Goal: Task Accomplishment & Management: Manage account settings

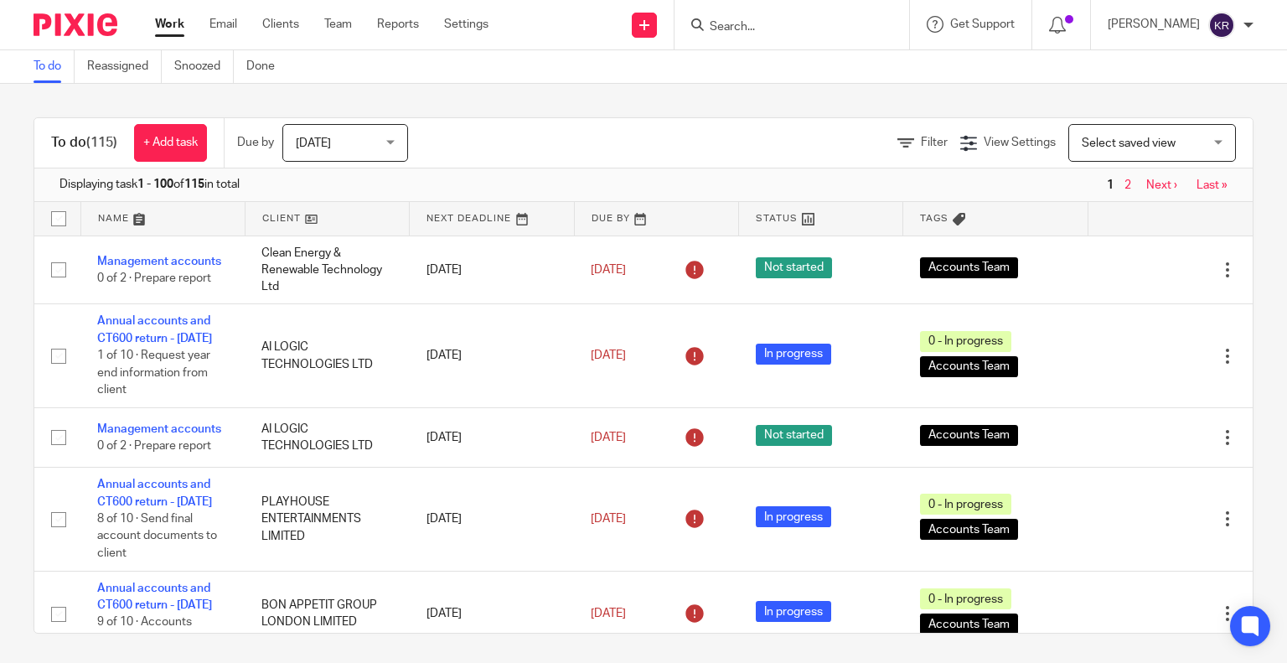
click at [737, 24] on input "Search" at bounding box center [783, 27] width 151 height 15
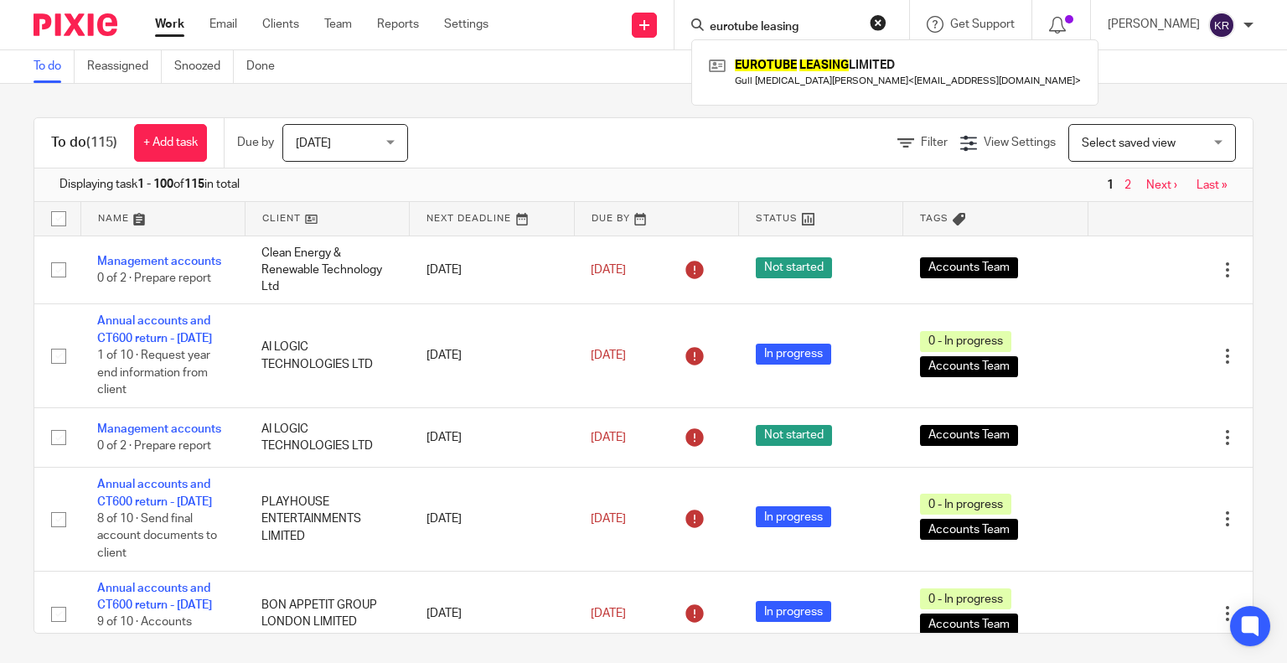
type input "eurotube leasing"
click button "submit" at bounding box center [0, 0] width 0 height 0
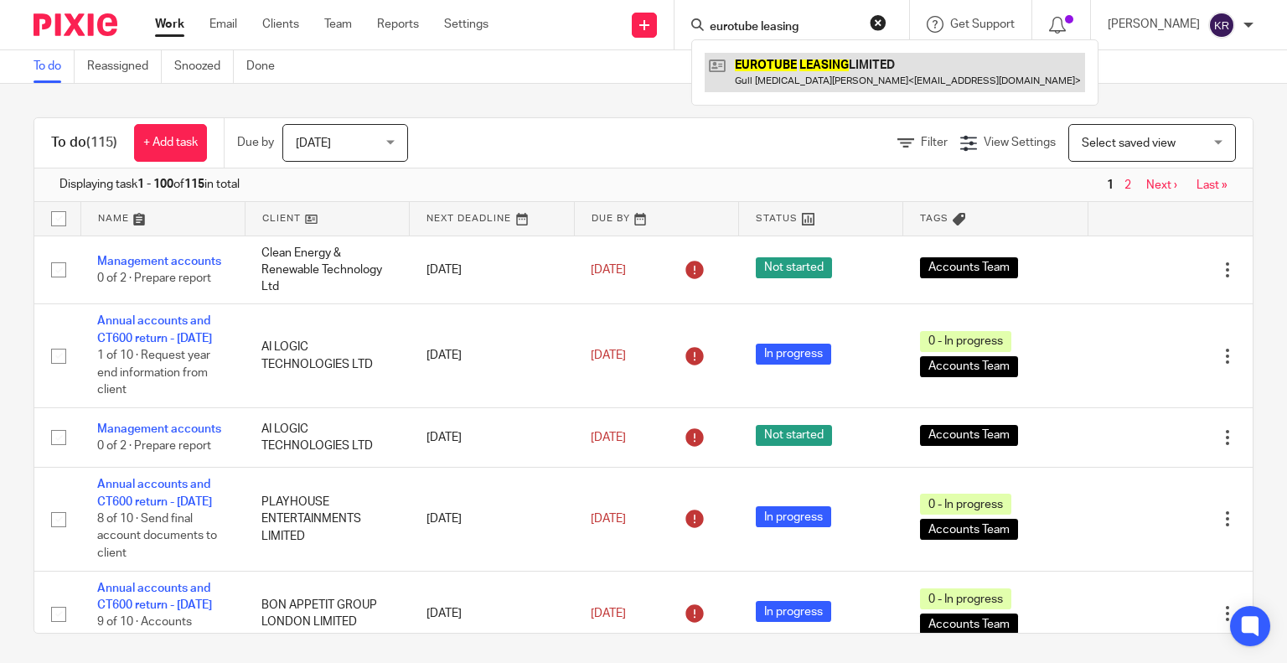
click at [787, 67] on link at bounding box center [895, 72] width 380 height 39
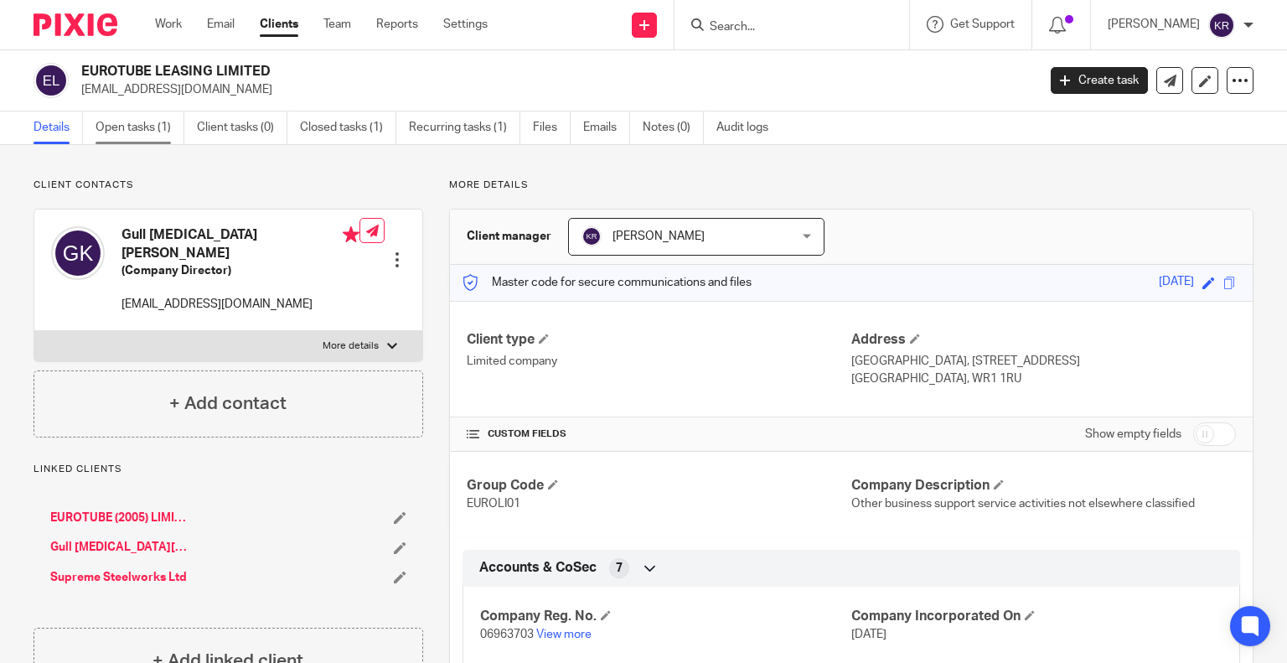
click at [137, 127] on link "Open tasks (1)" at bounding box center [140, 127] width 89 height 33
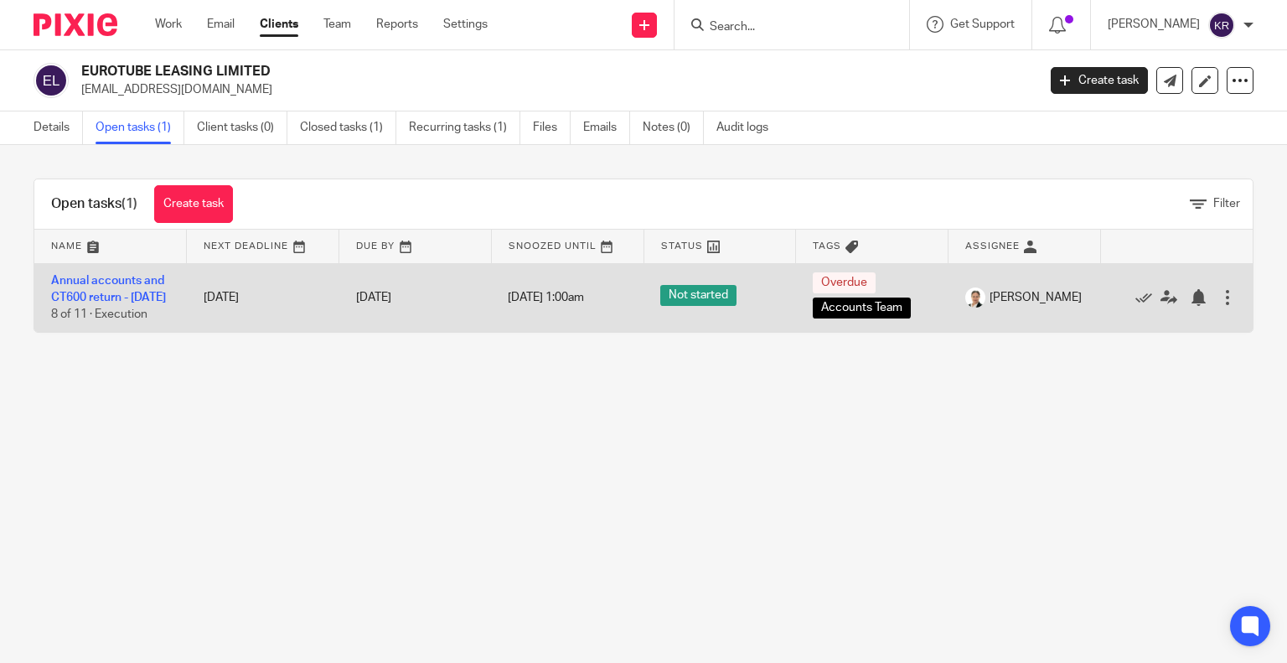
click at [89, 289] on td "Annual accounts and CT600 return - October 2024 8 of 11 · Execution" at bounding box center [110, 297] width 153 height 69
click at [80, 302] on link "Annual accounts and CT600 return - [DATE]" at bounding box center [108, 289] width 115 height 28
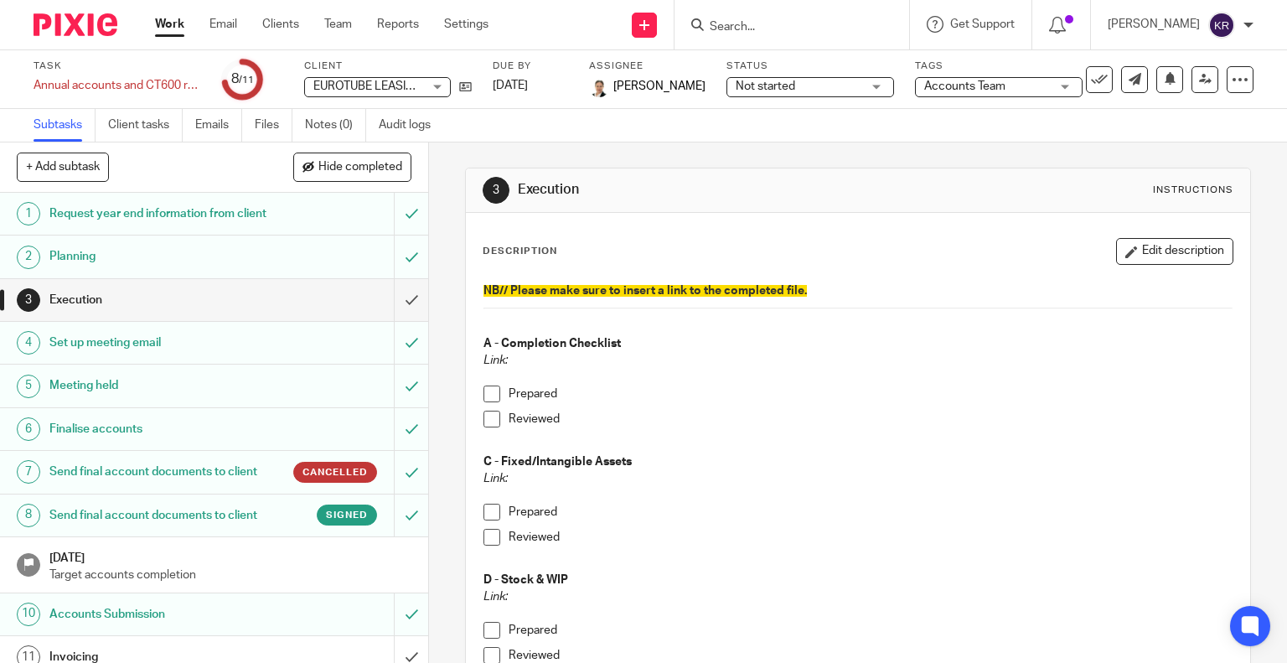
click at [749, 33] on input "Search" at bounding box center [783, 27] width 151 height 15
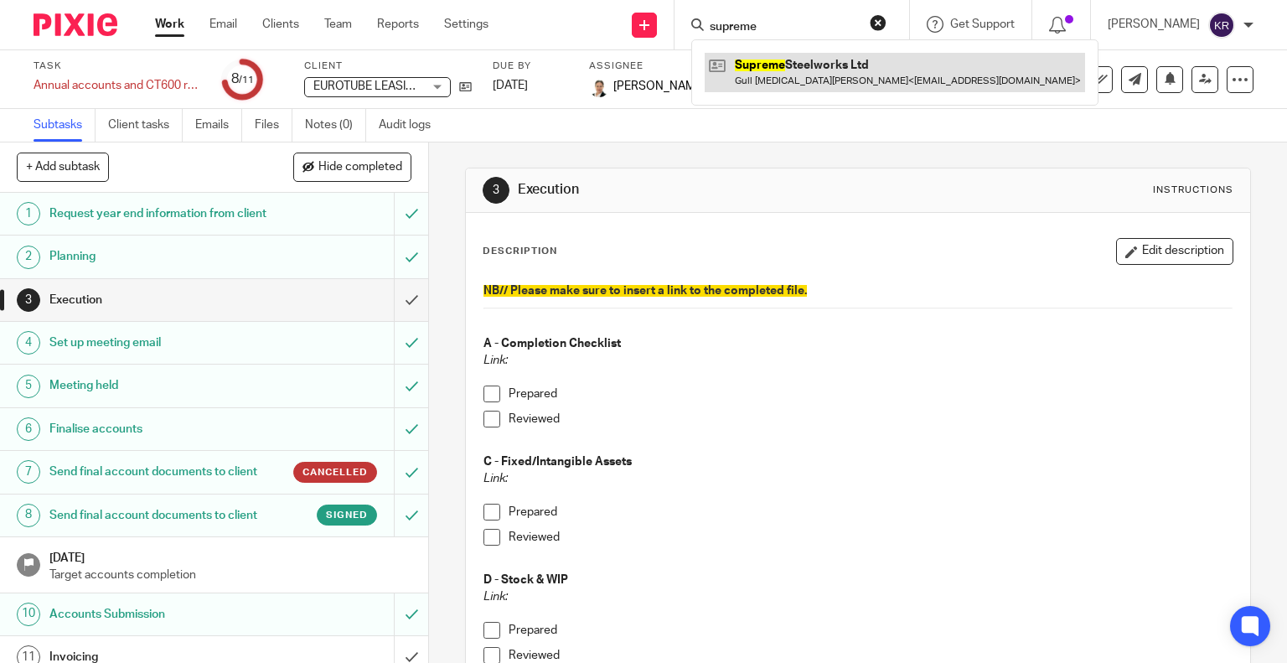
type input "supreme"
click at [814, 90] on link at bounding box center [895, 72] width 380 height 39
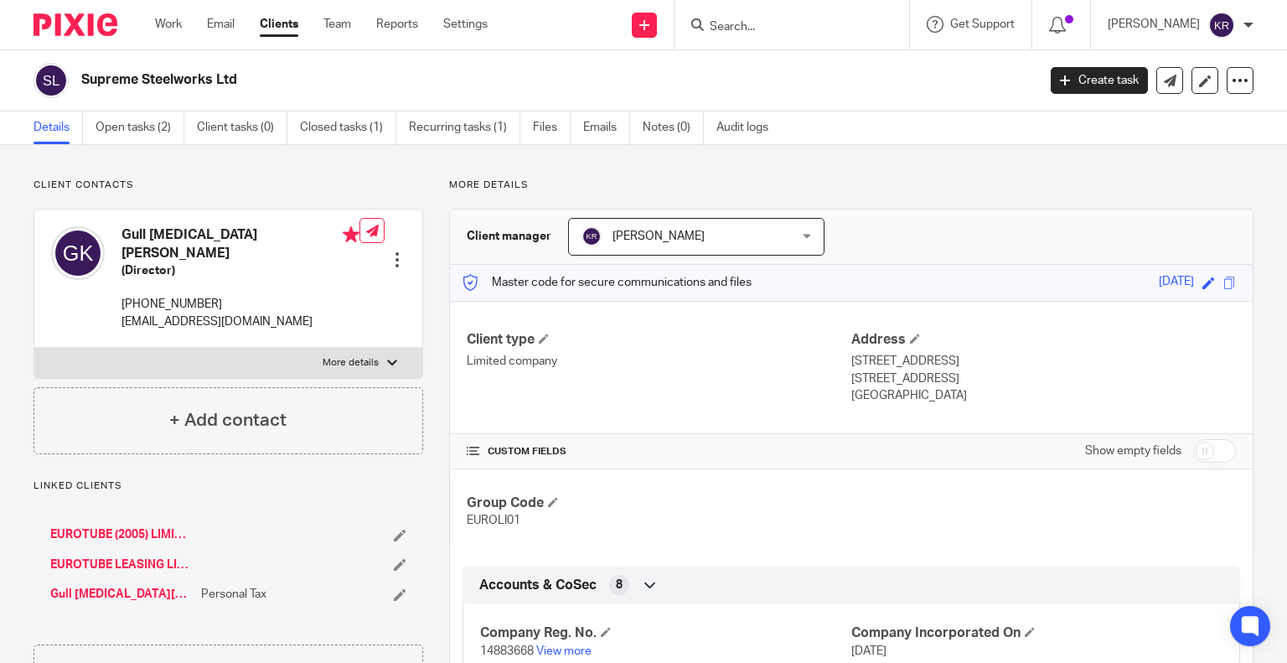
click at [814, 90] on div "Supreme Steelworks Ltd" at bounding box center [530, 80] width 992 height 35
click at [750, 32] on input "Search" at bounding box center [783, 27] width 151 height 15
click at [142, 129] on link "Open tasks (2)" at bounding box center [140, 127] width 89 height 33
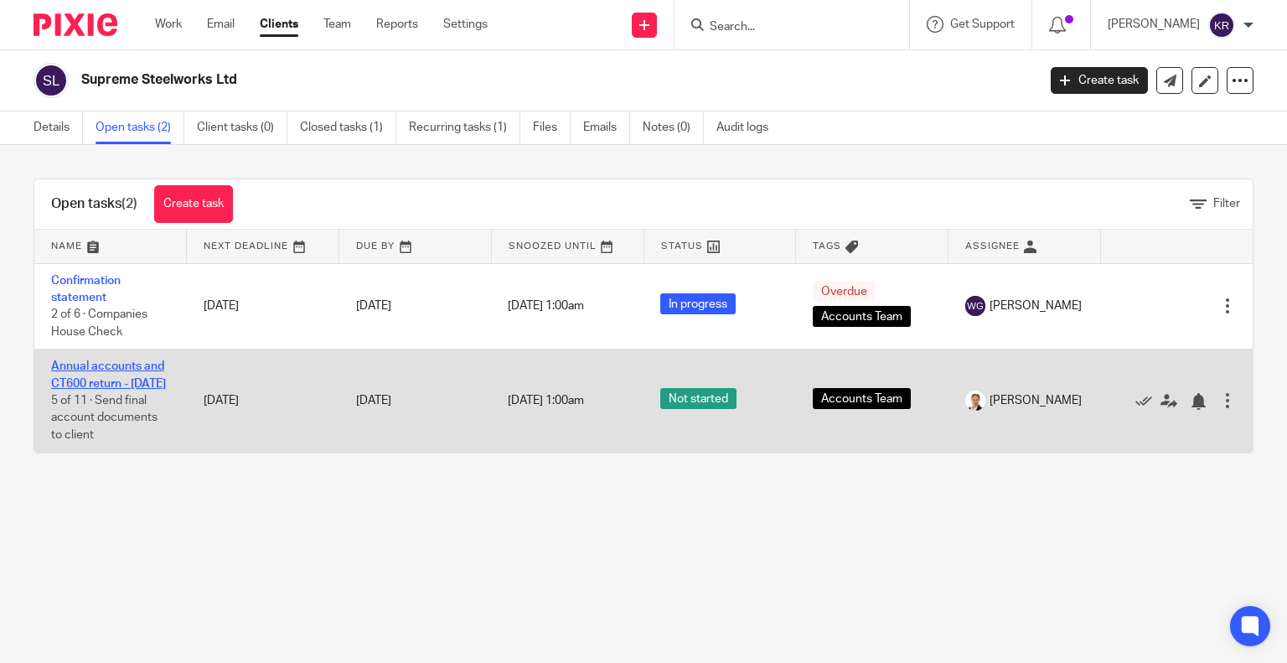
click at [106, 389] on link "Annual accounts and CT600 return - [DATE]" at bounding box center [108, 374] width 115 height 28
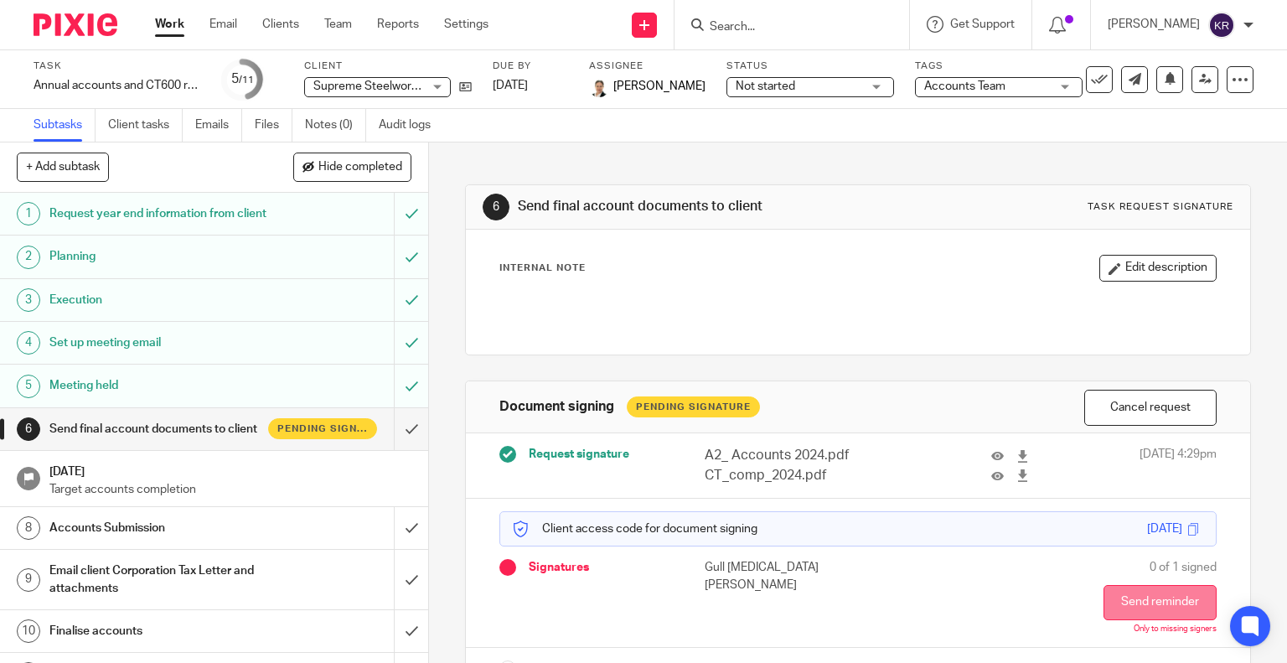
click at [1113, 601] on button "Send reminder" at bounding box center [1160, 602] width 113 height 35
click at [1113, 608] on button "Send reminder" at bounding box center [1160, 602] width 113 height 35
click at [1130, 589] on button "Send reminder" at bounding box center [1160, 602] width 113 height 35
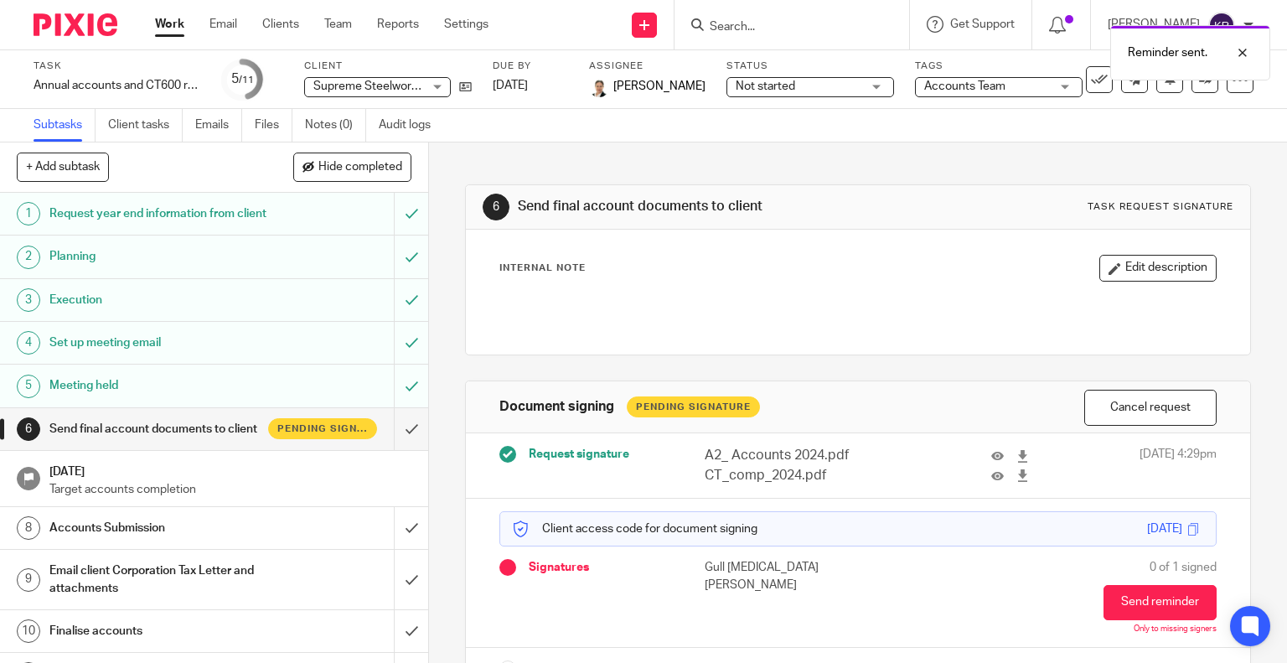
click at [748, 35] on div "Reminder sent." at bounding box center [957, 49] width 627 height 64
click at [752, 30] on div "Reminder sent." at bounding box center [957, 49] width 627 height 64
click at [752, 30] on input "Search" at bounding box center [783, 27] width 151 height 15
click at [282, 24] on link "Clients" at bounding box center [280, 24] width 37 height 17
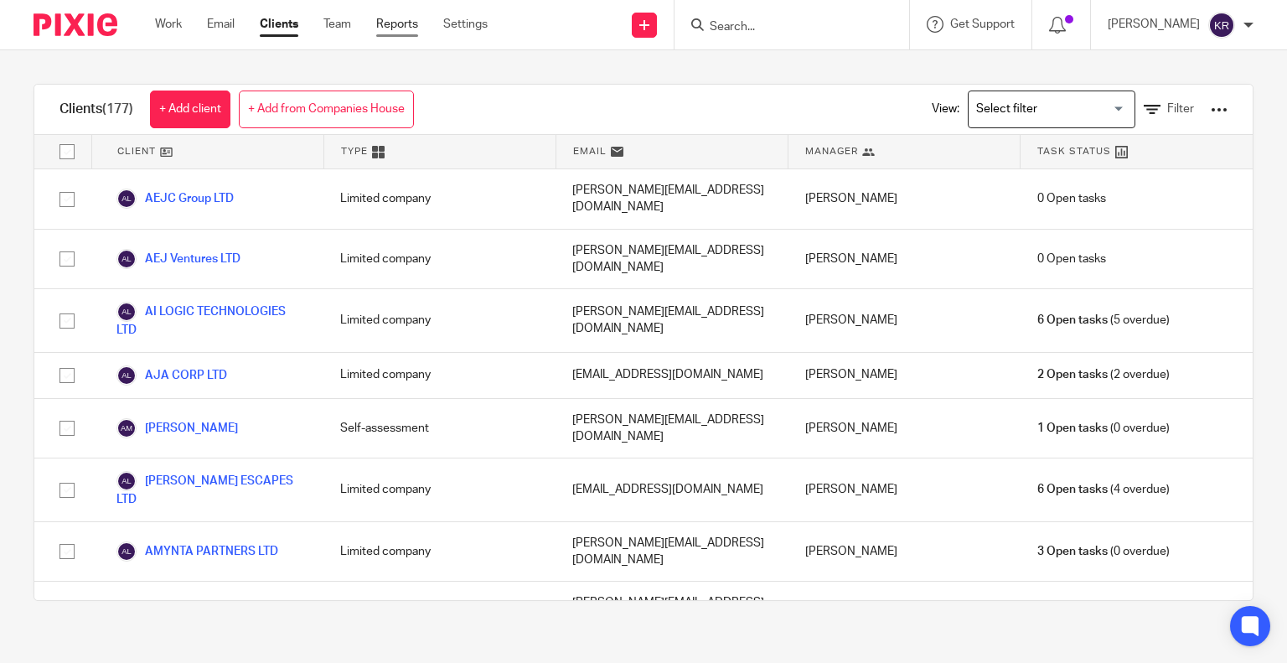
click at [401, 25] on link "Reports" at bounding box center [397, 24] width 42 height 17
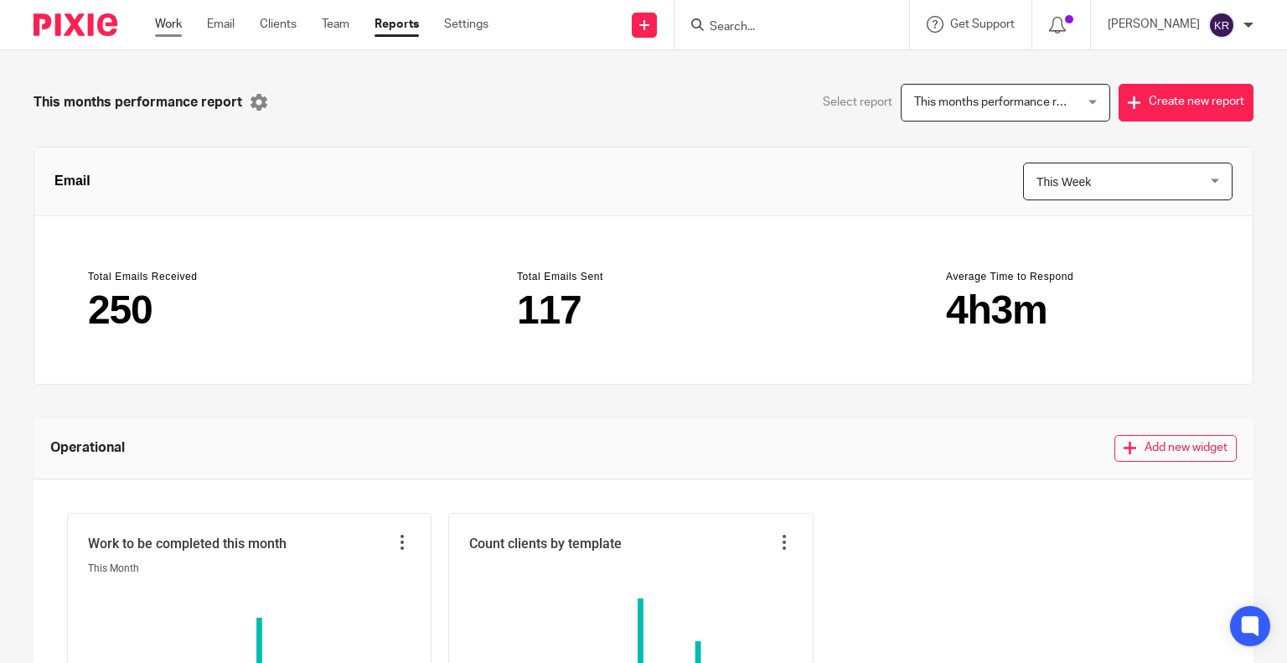
click at [172, 22] on link "Work" at bounding box center [168, 24] width 27 height 17
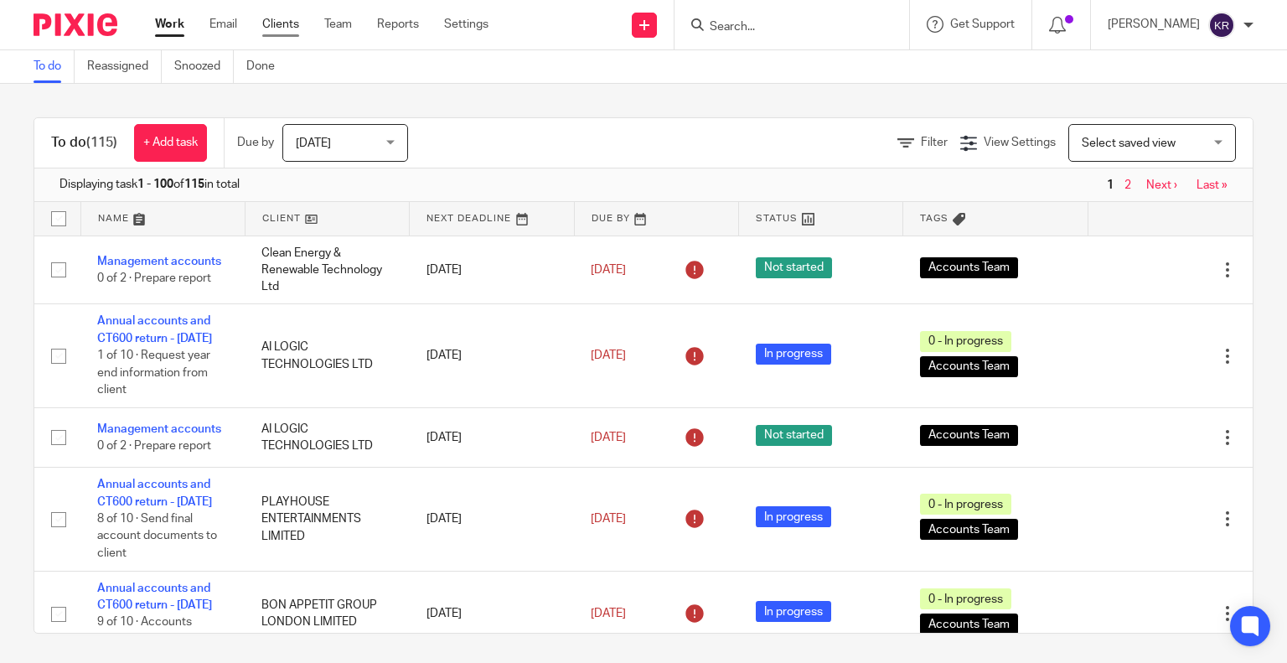
click at [276, 26] on link "Clients" at bounding box center [280, 24] width 37 height 17
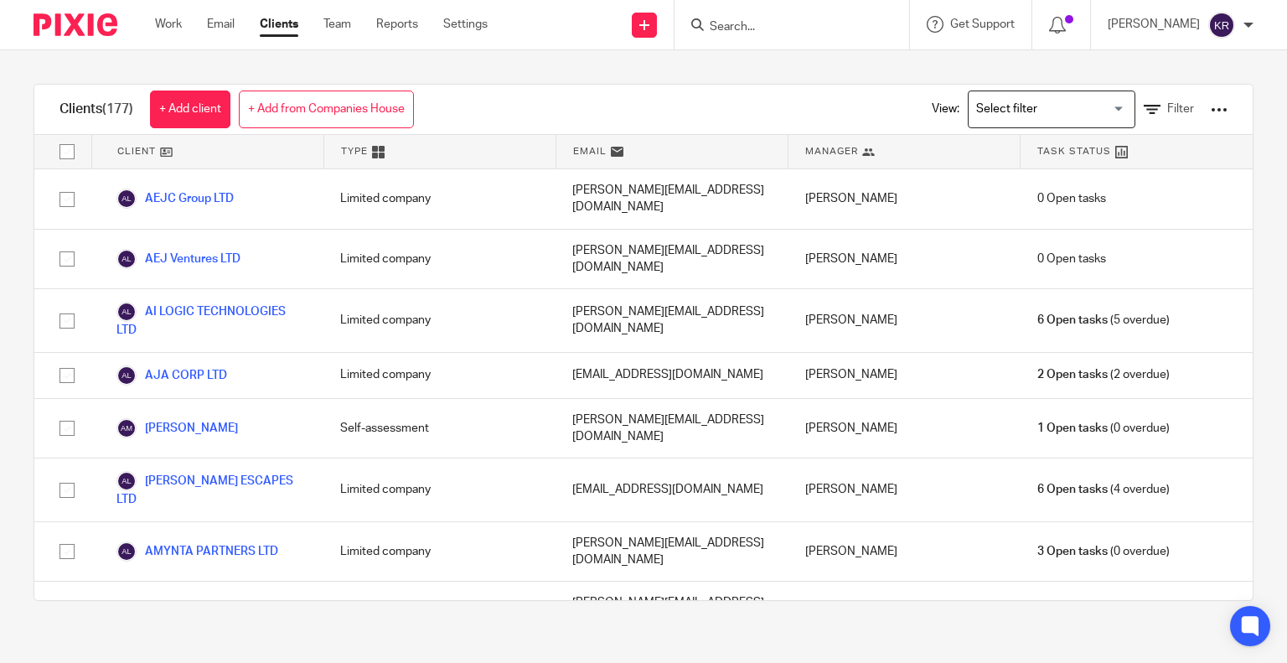
click at [744, 25] on input "Search" at bounding box center [783, 27] width 151 height 15
type input "vat"
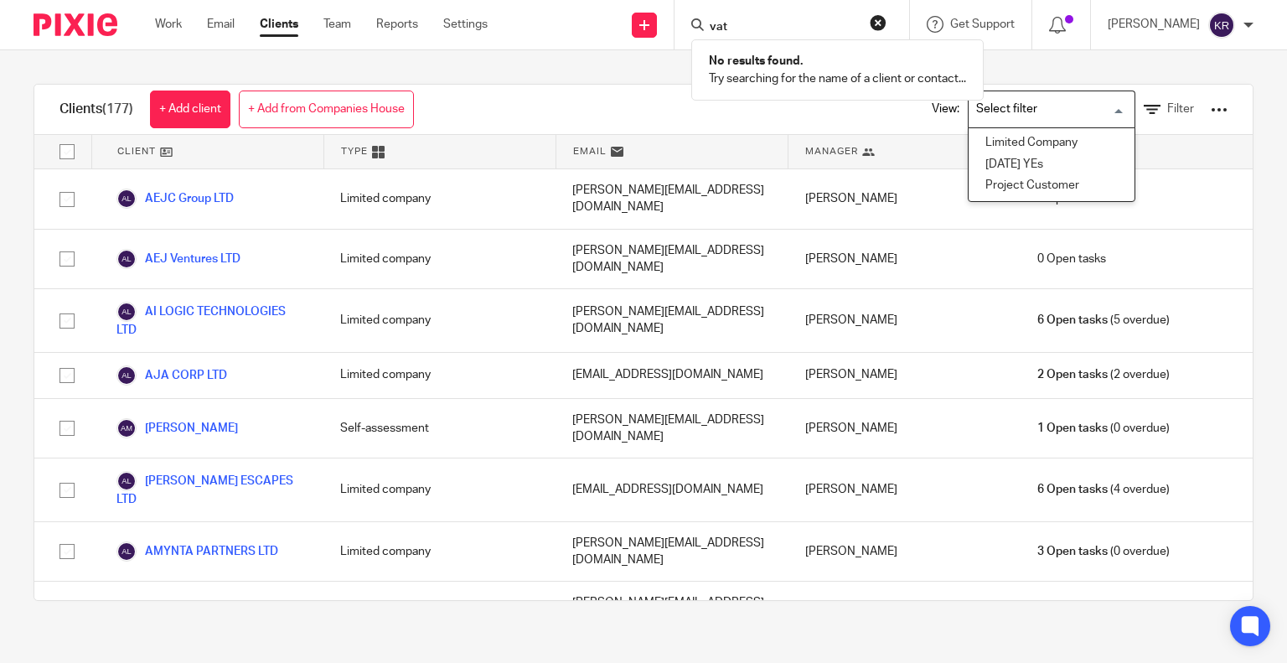
click at [1090, 107] on input "Search for option" at bounding box center [1047, 109] width 155 height 29
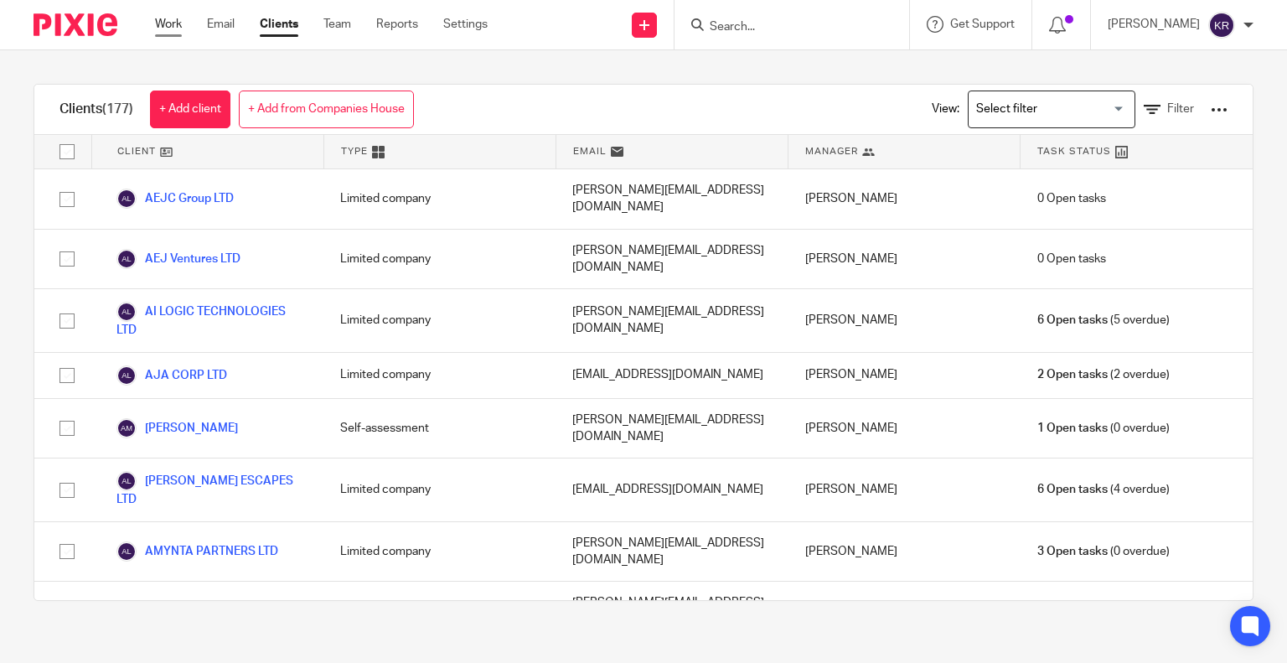
click at [172, 29] on link "Work" at bounding box center [168, 24] width 27 height 17
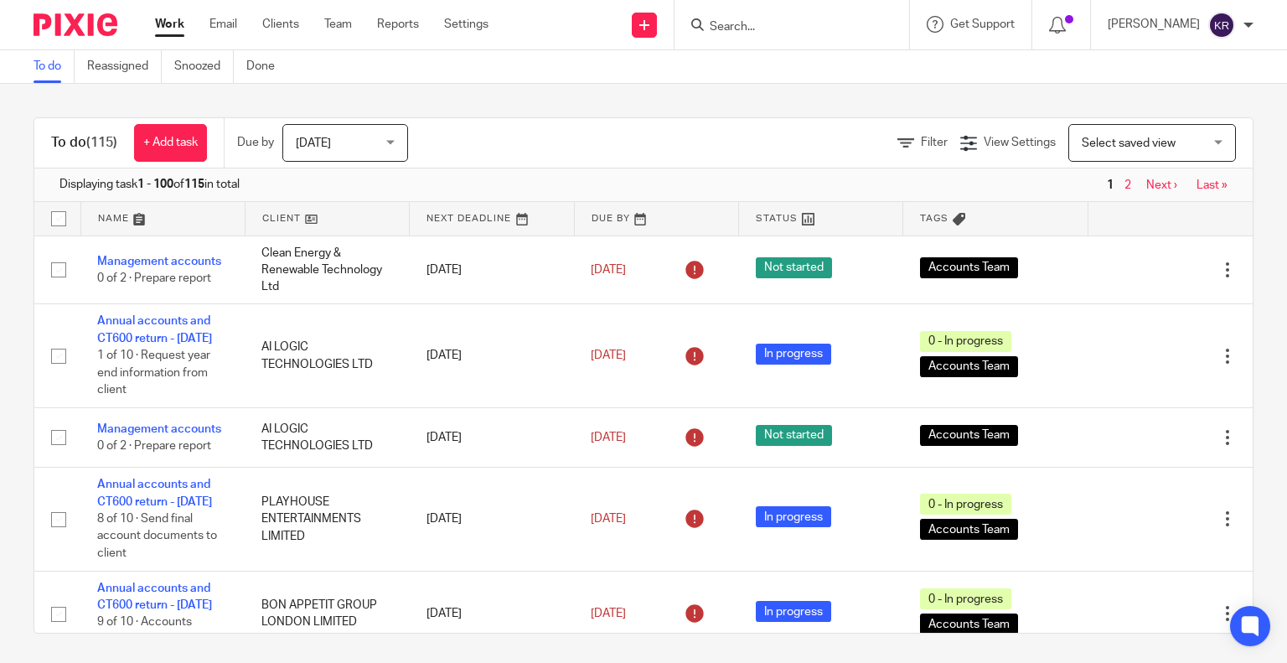
click at [1194, 141] on div "Select saved view Select saved view" at bounding box center [1152, 143] width 168 height 38
click at [582, 150] on div "Filter View Settings View Settings Manage saved views Select saved view Select …" at bounding box center [844, 143] width 815 height 38
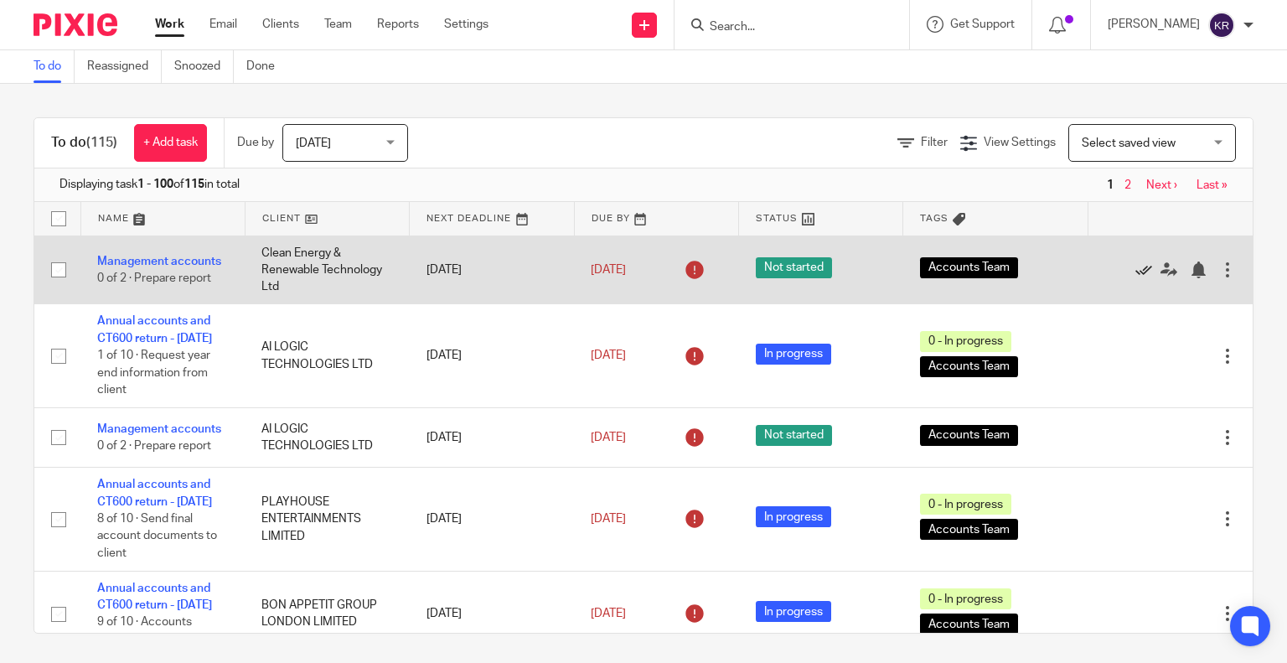
click at [1135, 267] on icon at bounding box center [1143, 269] width 17 height 17
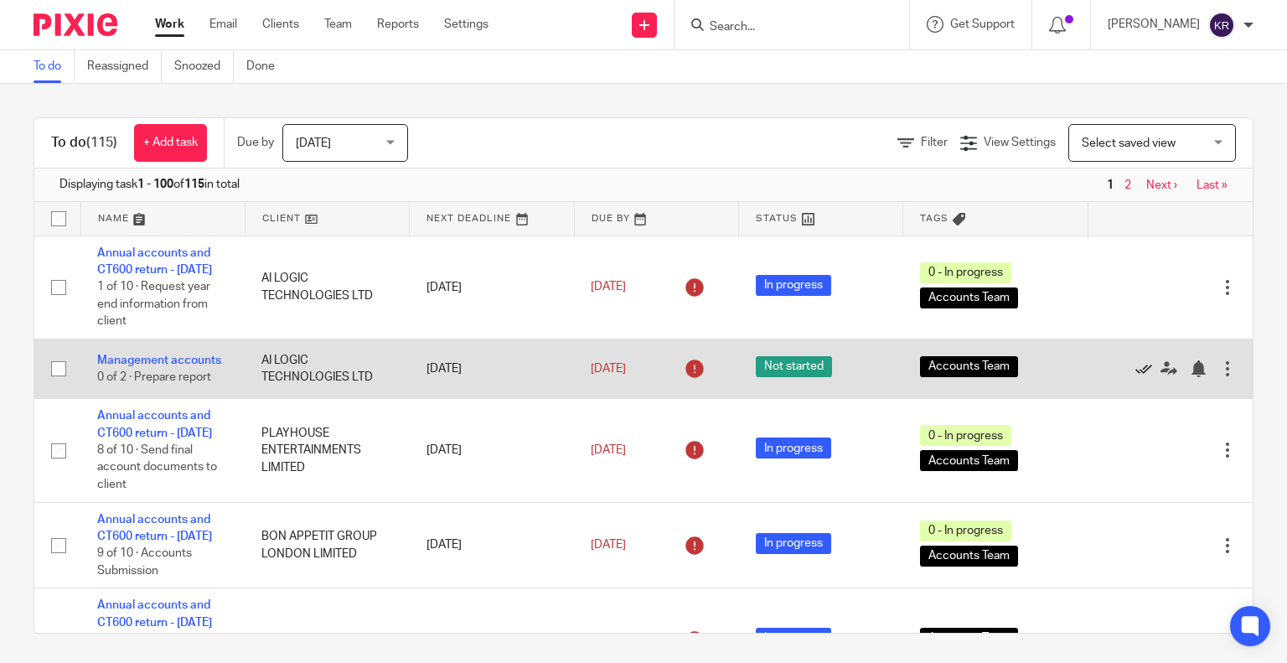
click at [1135, 377] on icon at bounding box center [1143, 368] width 17 height 17
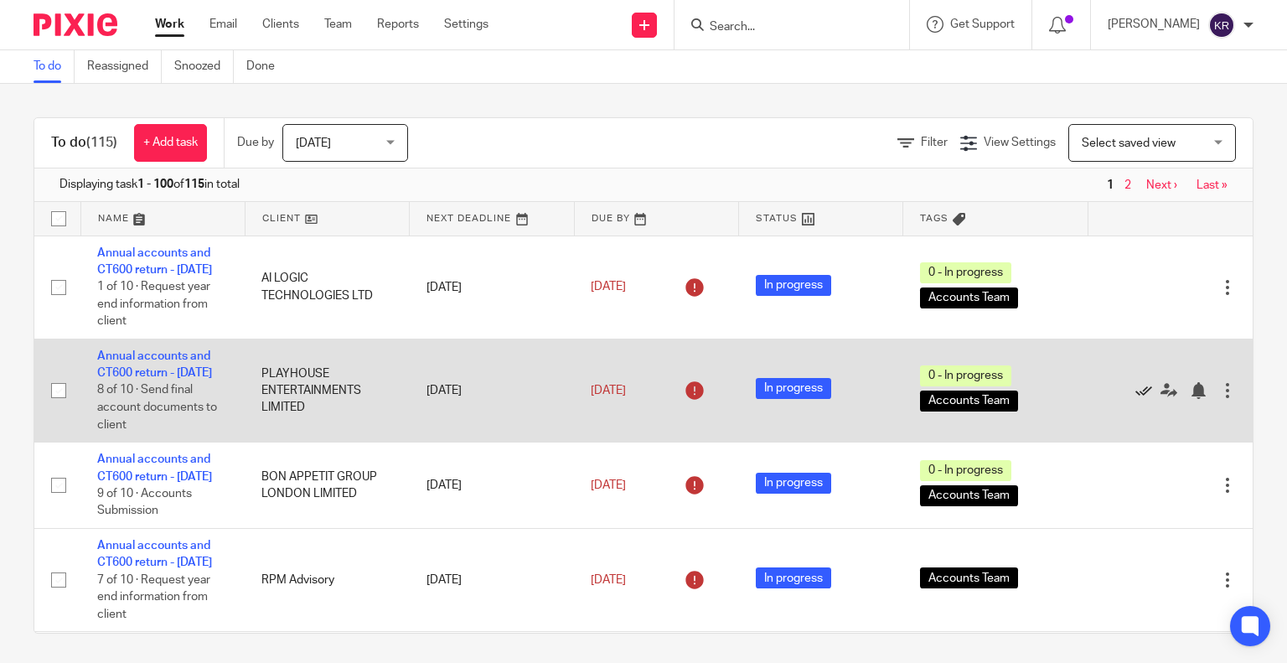
click at [1135, 399] on icon at bounding box center [1143, 390] width 17 height 17
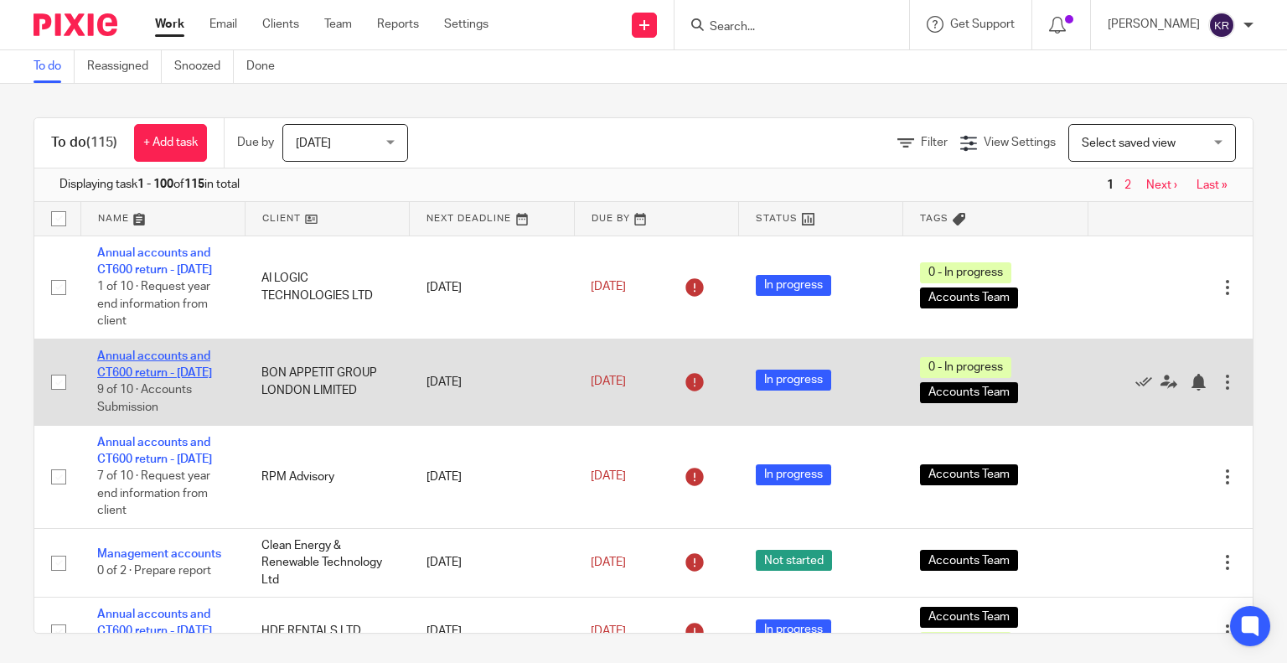
drag, startPoint x: 139, startPoint y: 381, endPoint x: 123, endPoint y: 392, distance: 19.3
click at [1135, 390] on icon at bounding box center [1143, 382] width 17 height 17
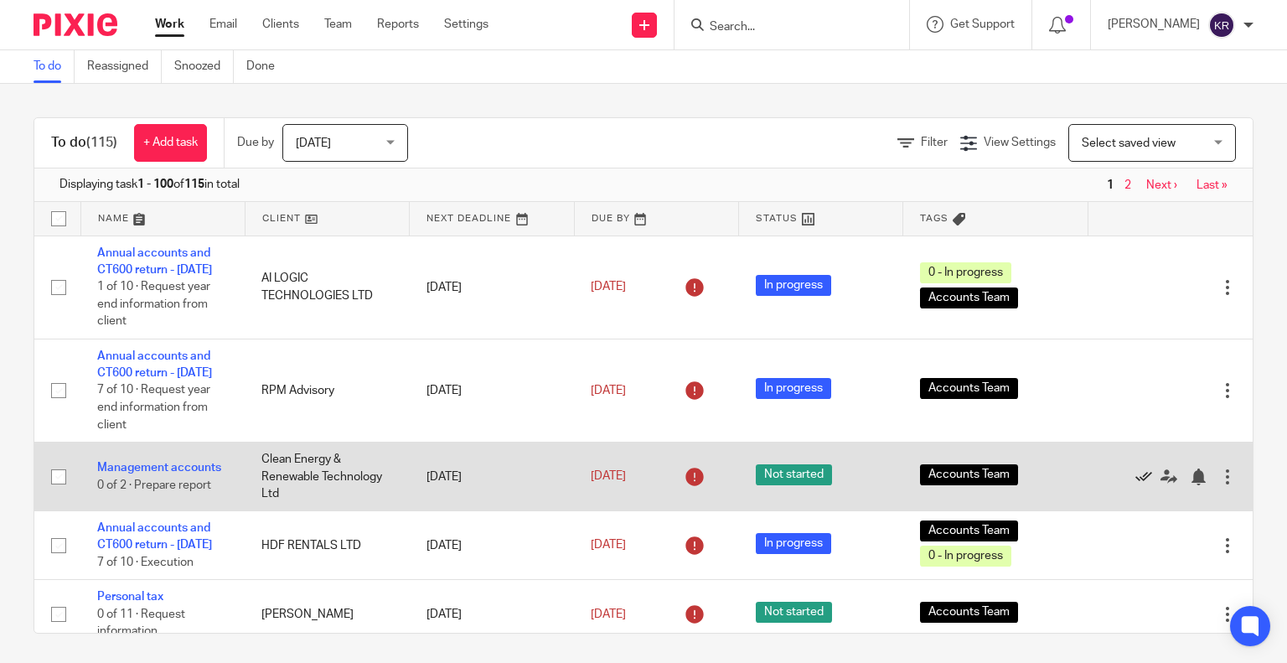
click at [1135, 485] on icon at bounding box center [1143, 476] width 17 height 17
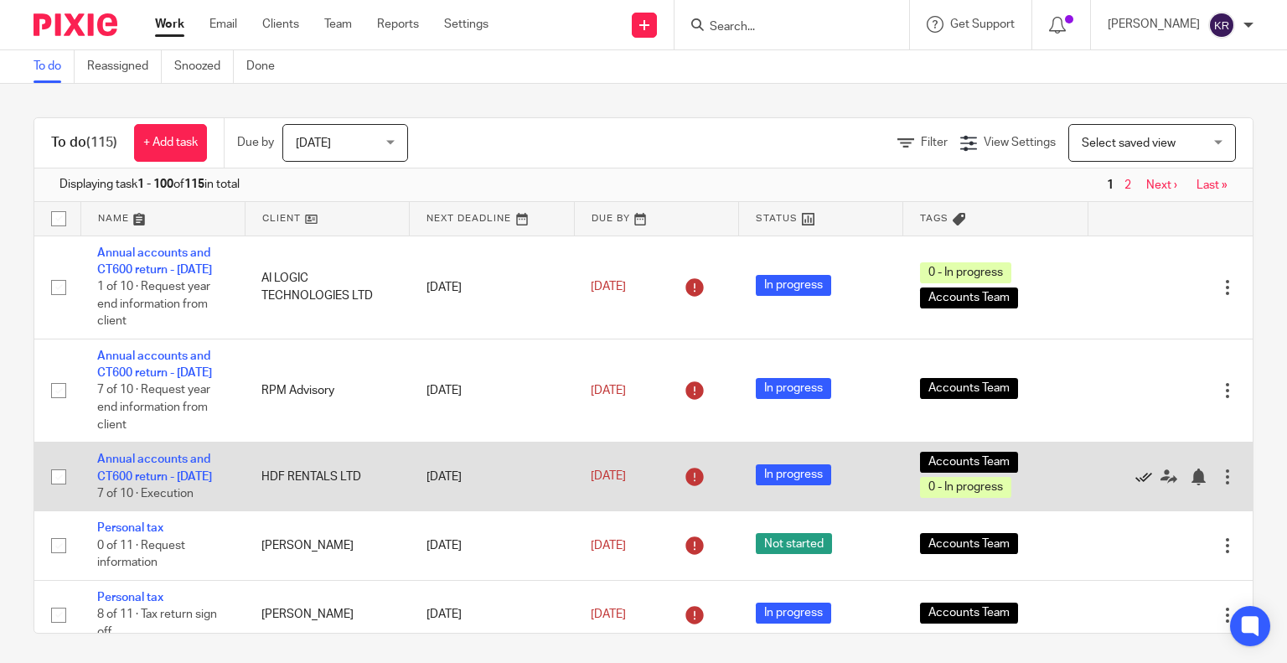
click at [1135, 485] on icon at bounding box center [1143, 476] width 17 height 17
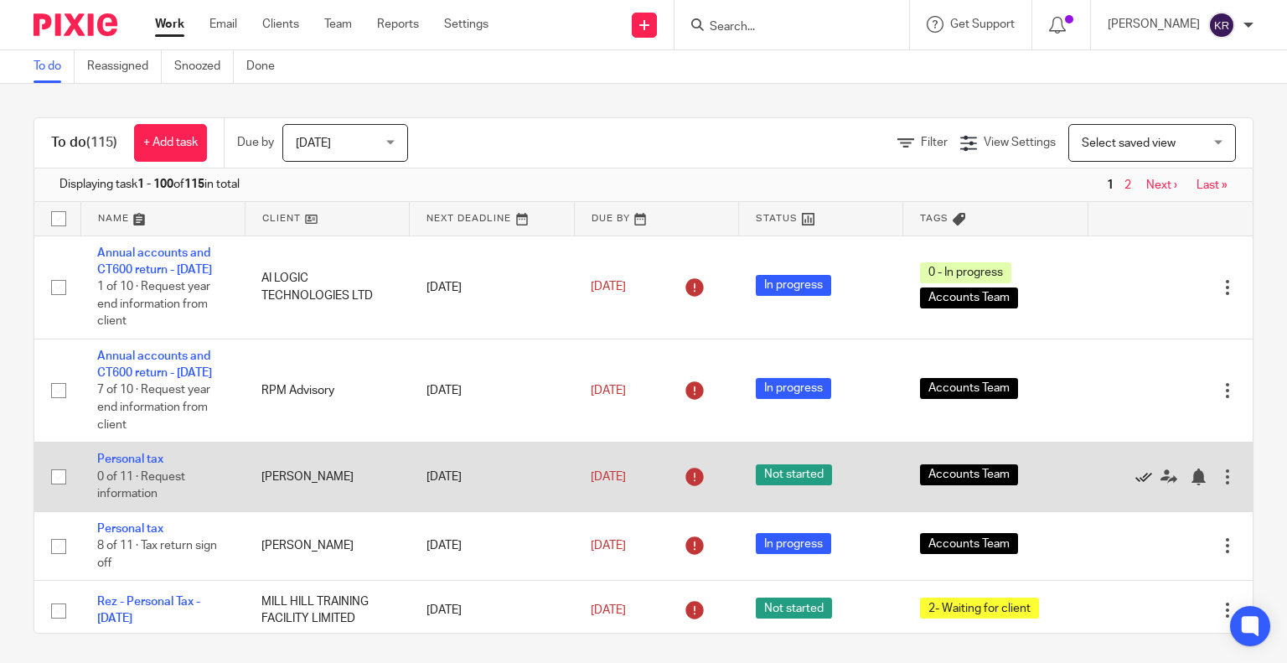
click at [1135, 485] on icon at bounding box center [1143, 476] width 17 height 17
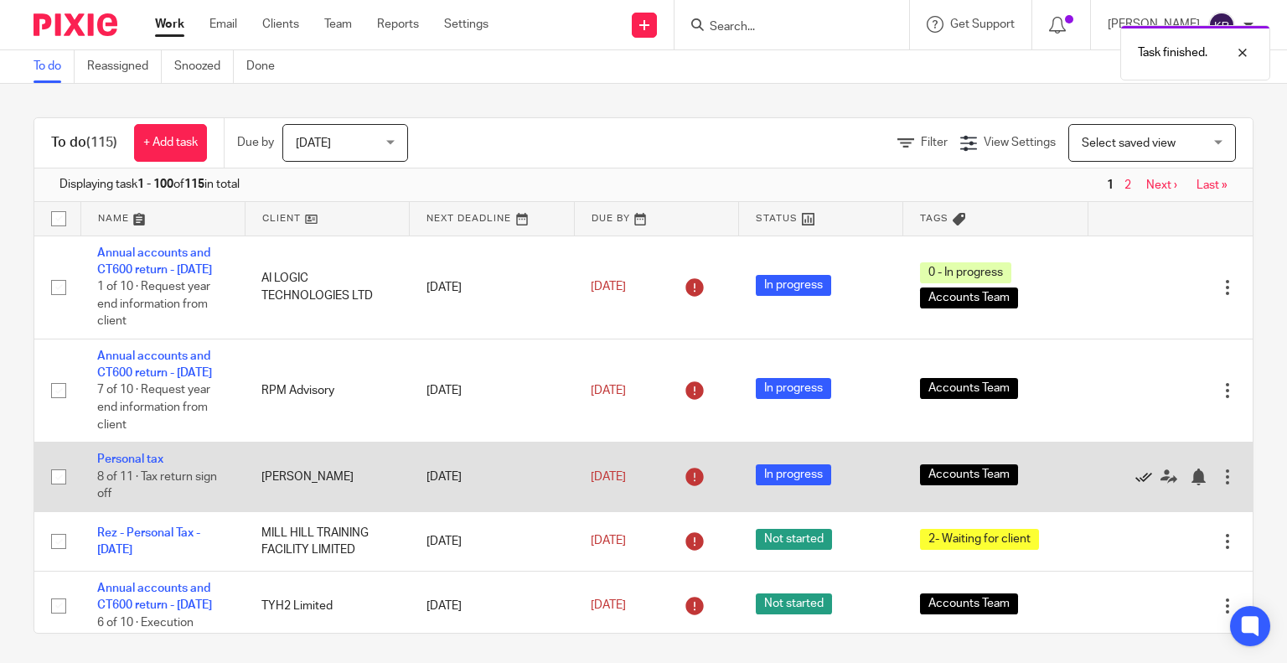
click at [1135, 485] on icon at bounding box center [1143, 476] width 17 height 17
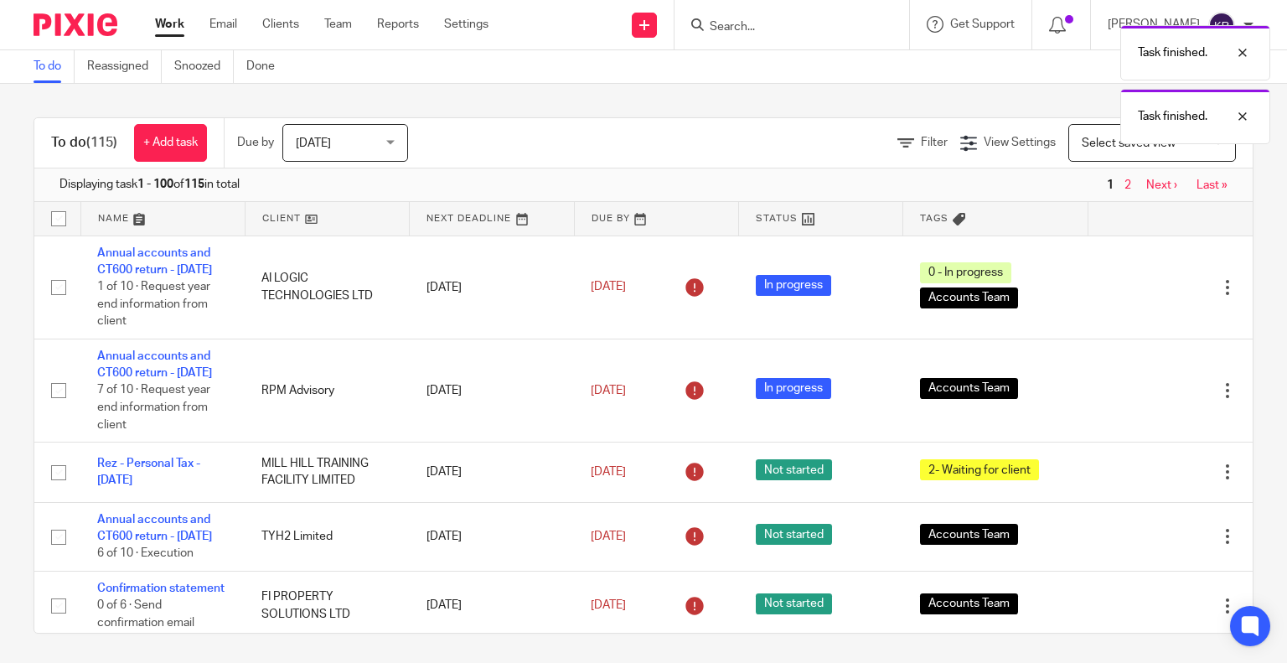
click at [1135, 481] on icon at bounding box center [1143, 472] width 17 height 17
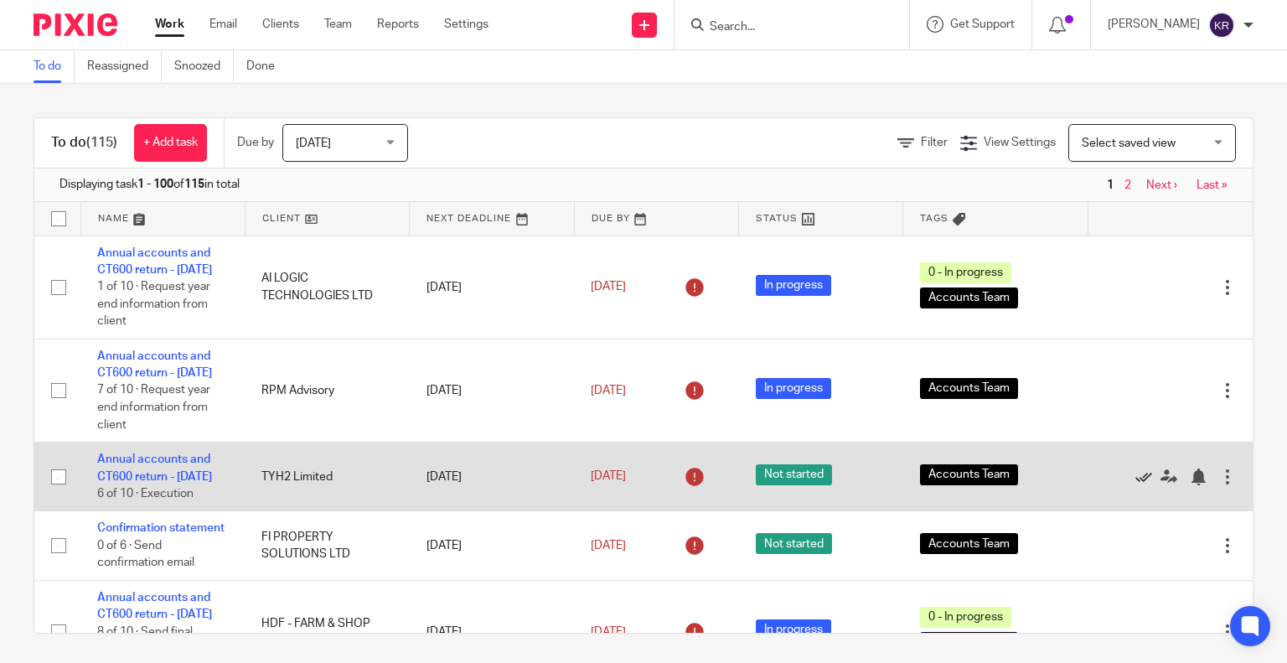
click at [1135, 485] on icon at bounding box center [1143, 476] width 17 height 17
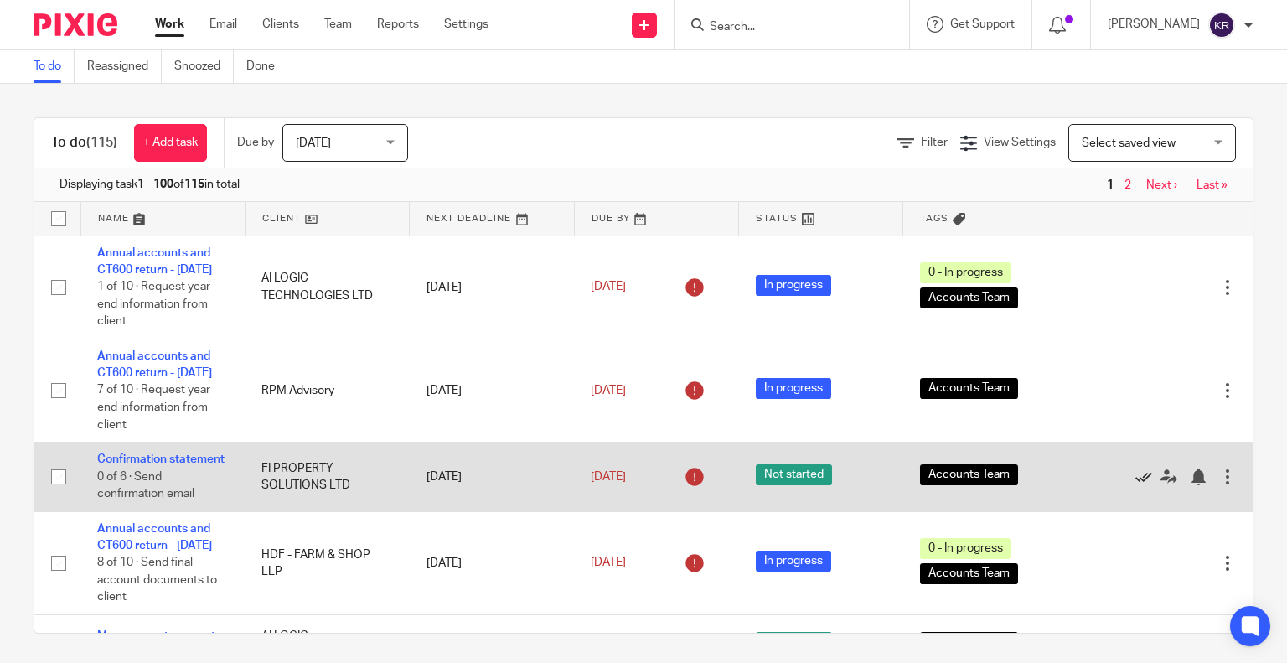
click at [1135, 485] on icon at bounding box center [1143, 476] width 17 height 17
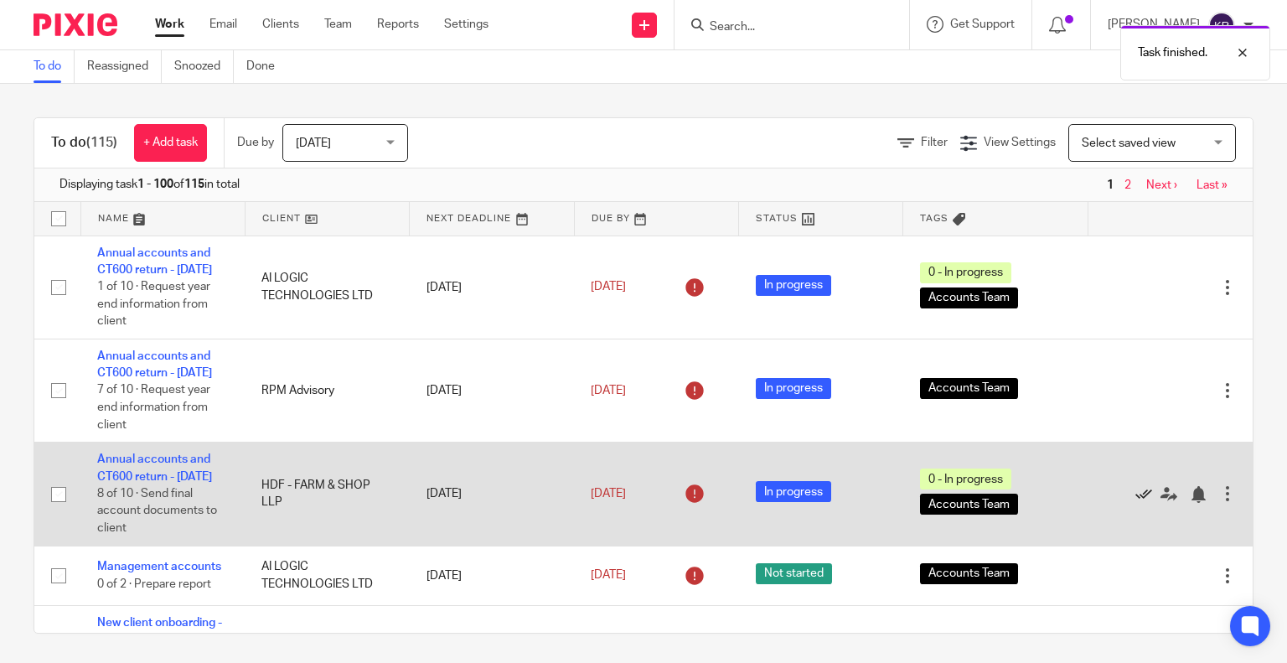
click at [1135, 503] on icon at bounding box center [1143, 494] width 17 height 17
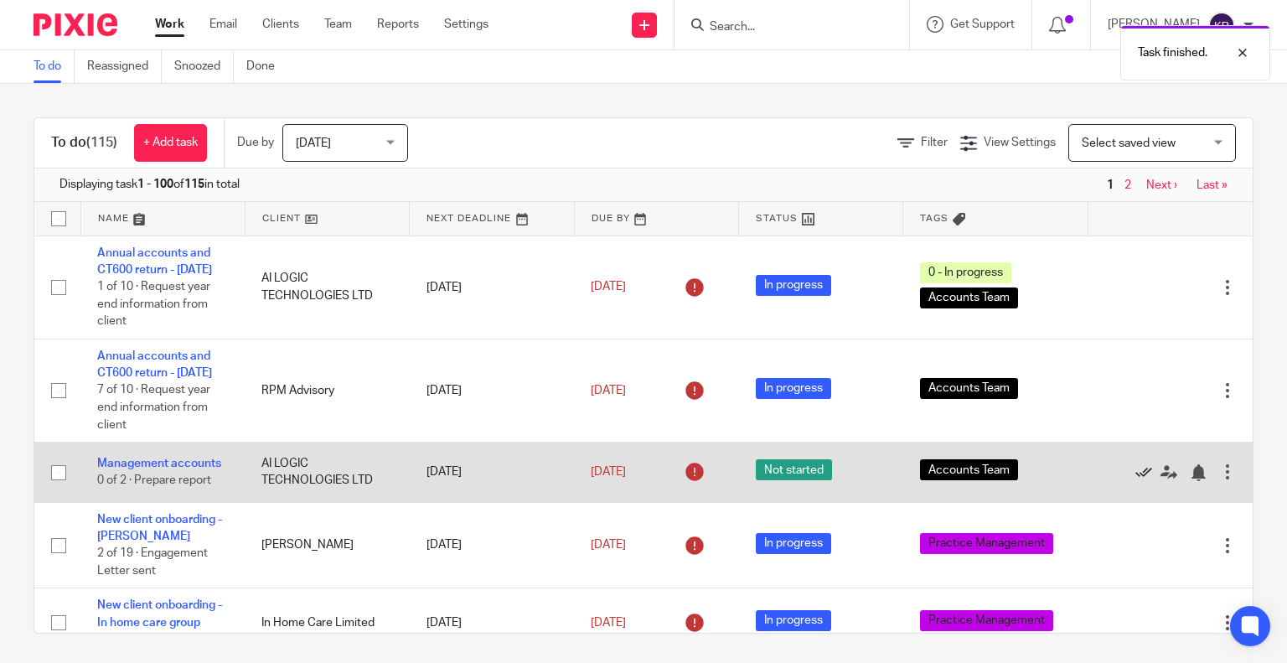
click at [1135, 481] on icon at bounding box center [1143, 472] width 17 height 17
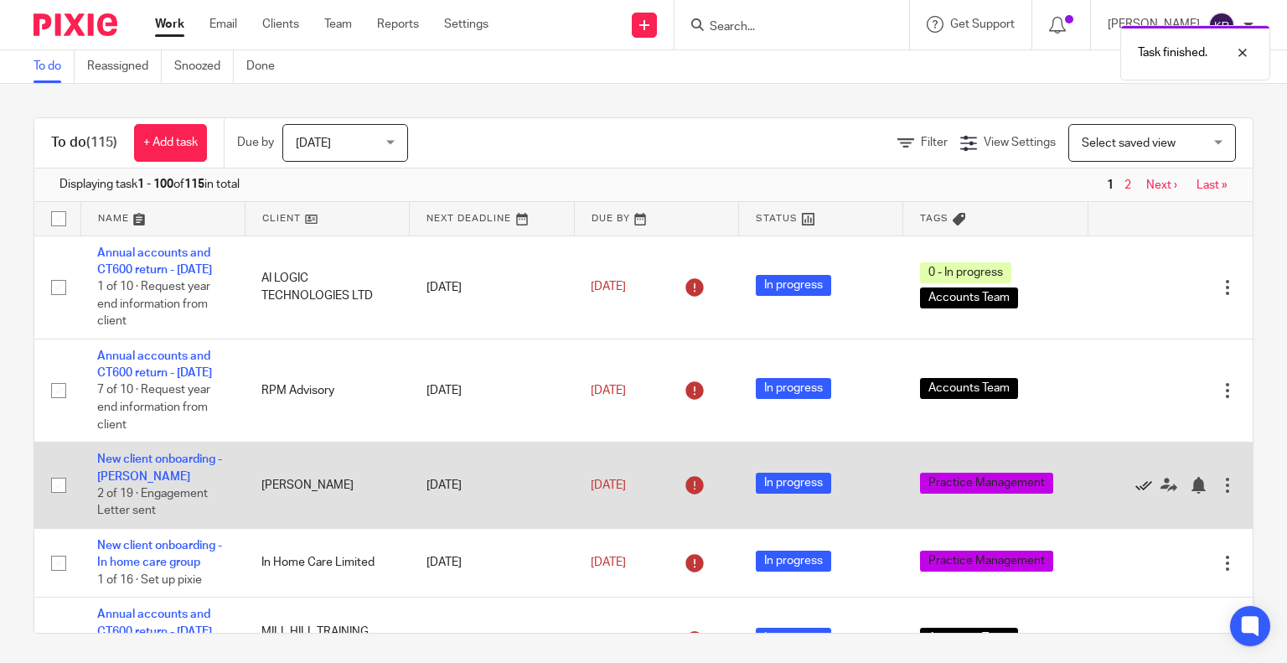
click at [1135, 494] on icon at bounding box center [1143, 485] width 17 height 17
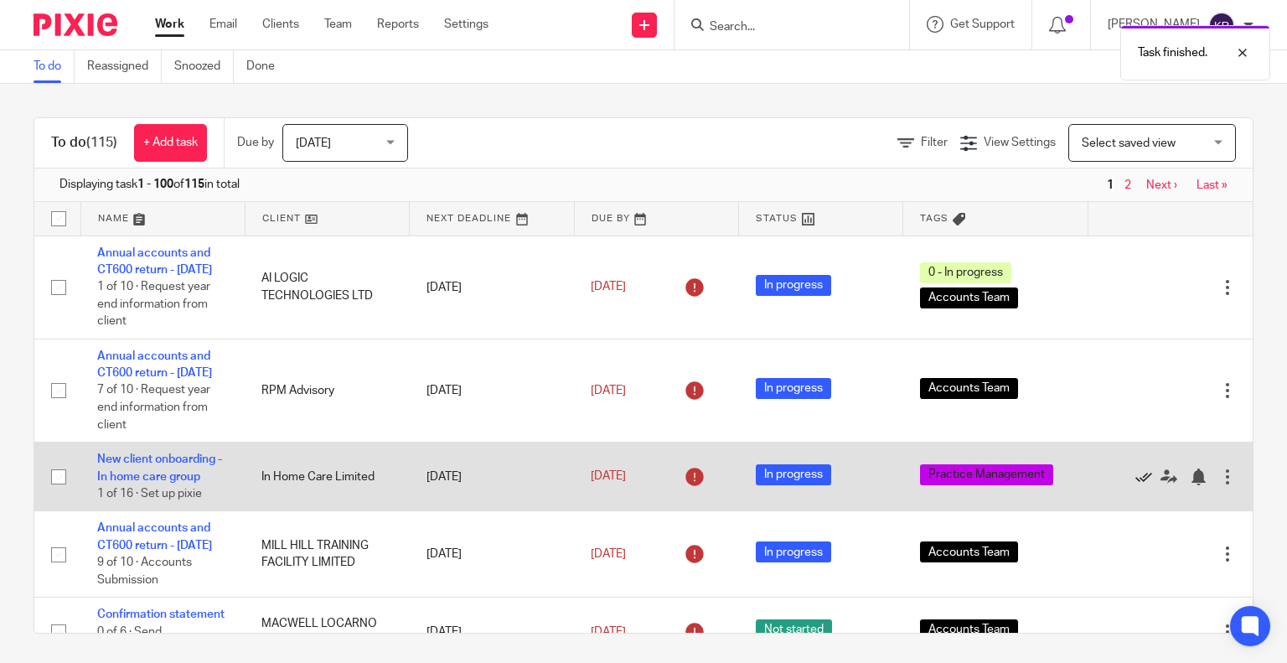
click at [1135, 485] on icon at bounding box center [1143, 476] width 17 height 17
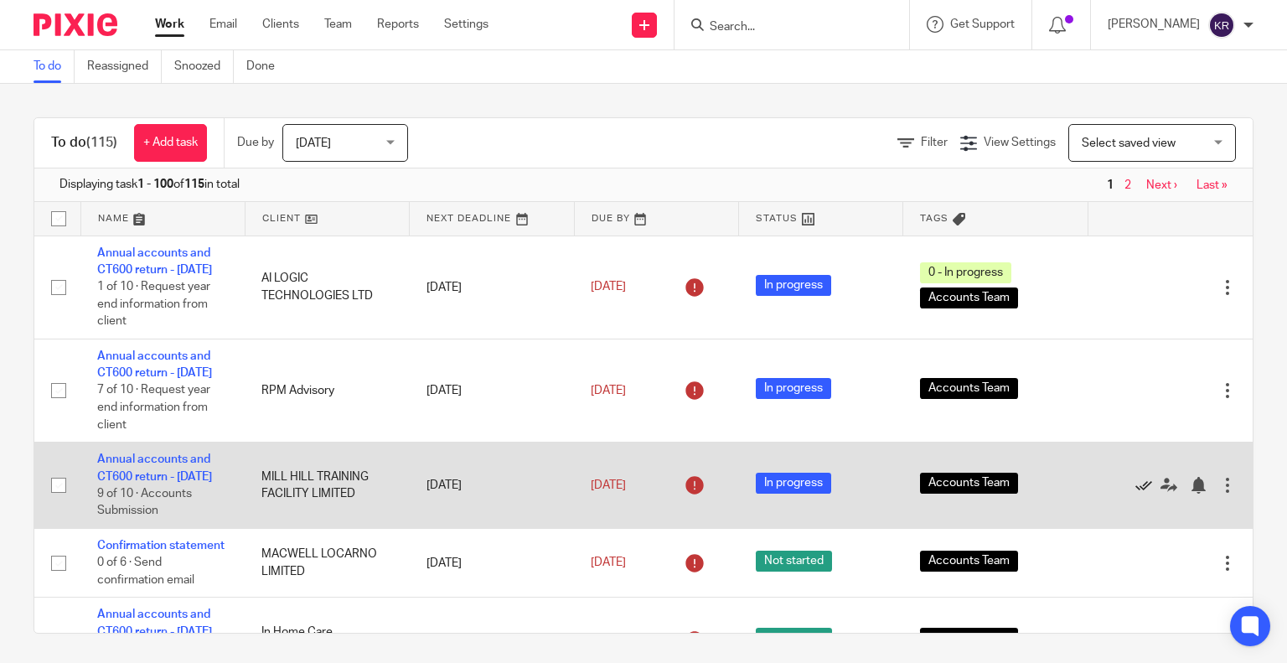
click at [1135, 494] on icon at bounding box center [1143, 485] width 17 height 17
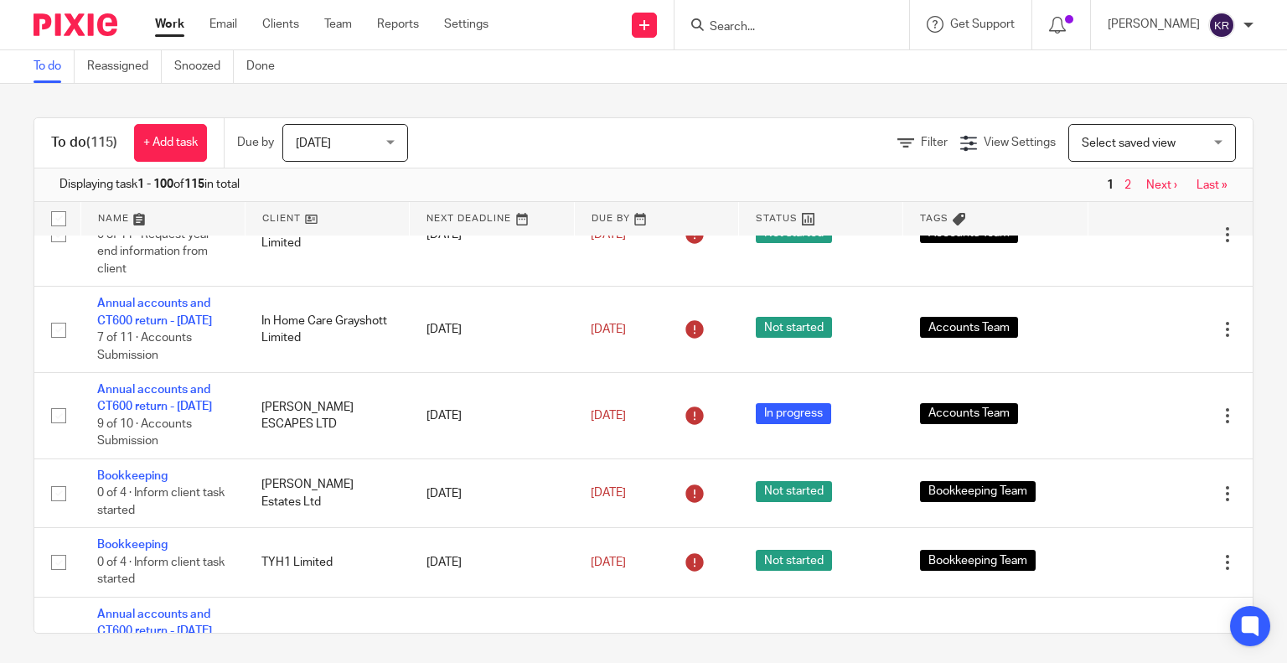
scroll to position [603, 0]
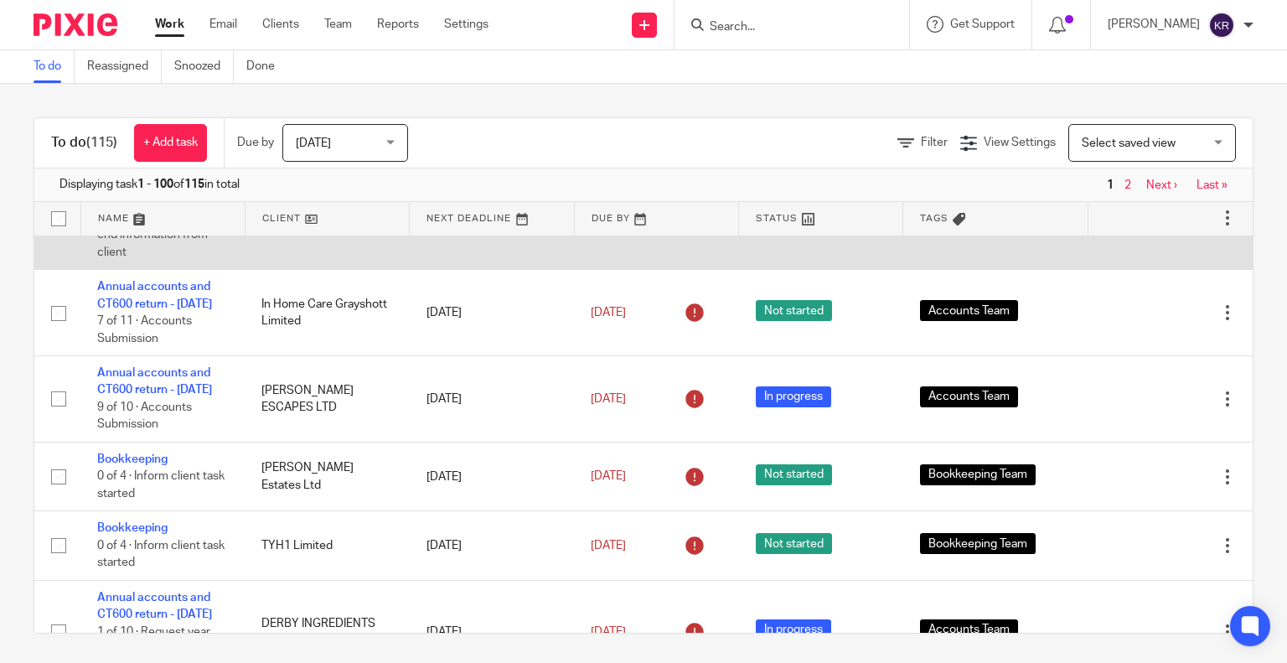
click at [1135, 226] on icon at bounding box center [1143, 217] width 17 height 17
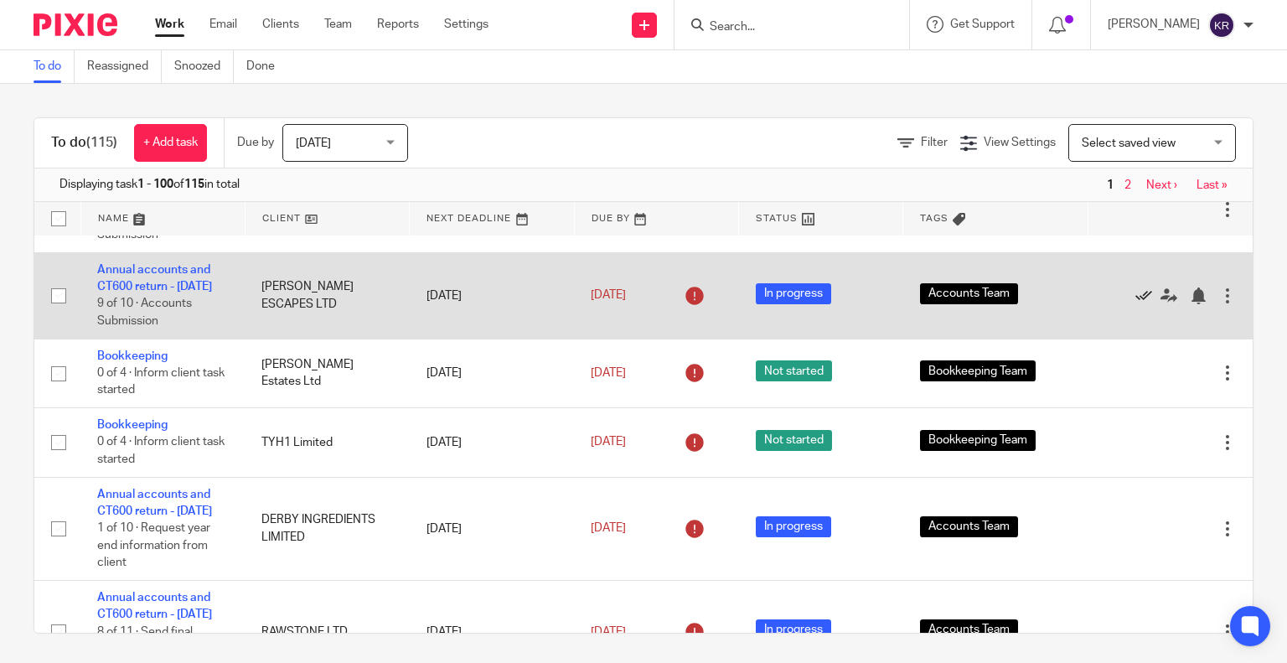
click at [1135, 304] on icon at bounding box center [1143, 295] width 17 height 17
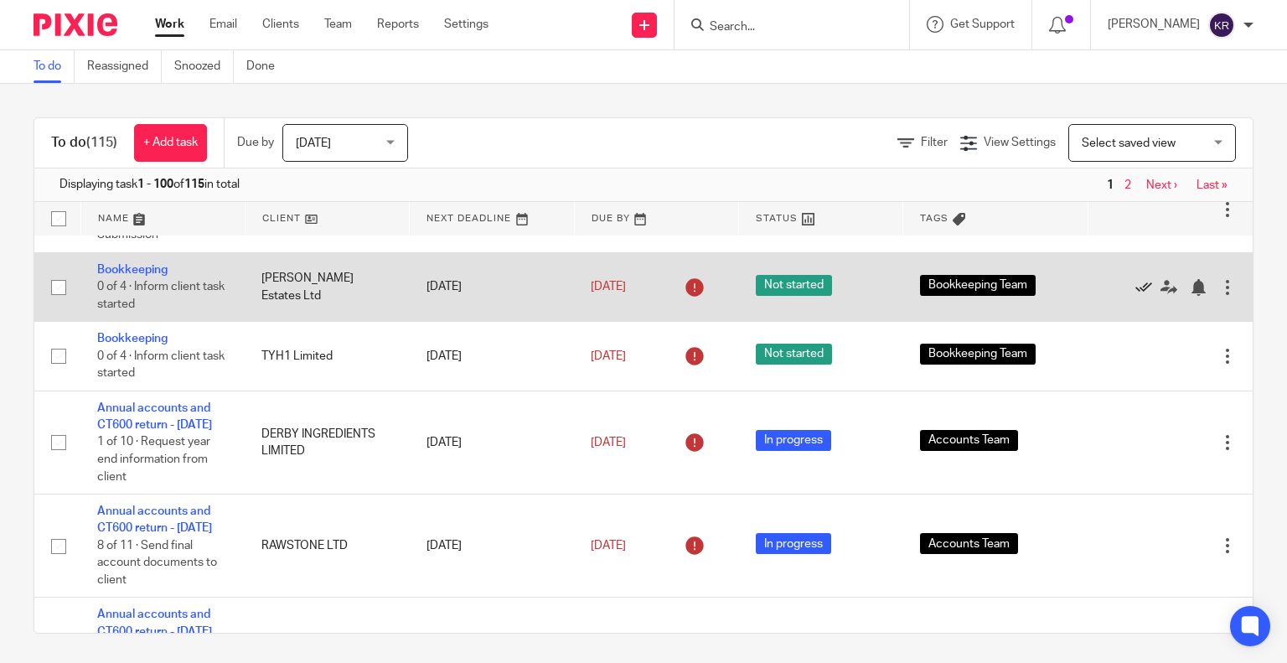
click at [1135, 296] on icon at bounding box center [1143, 287] width 17 height 17
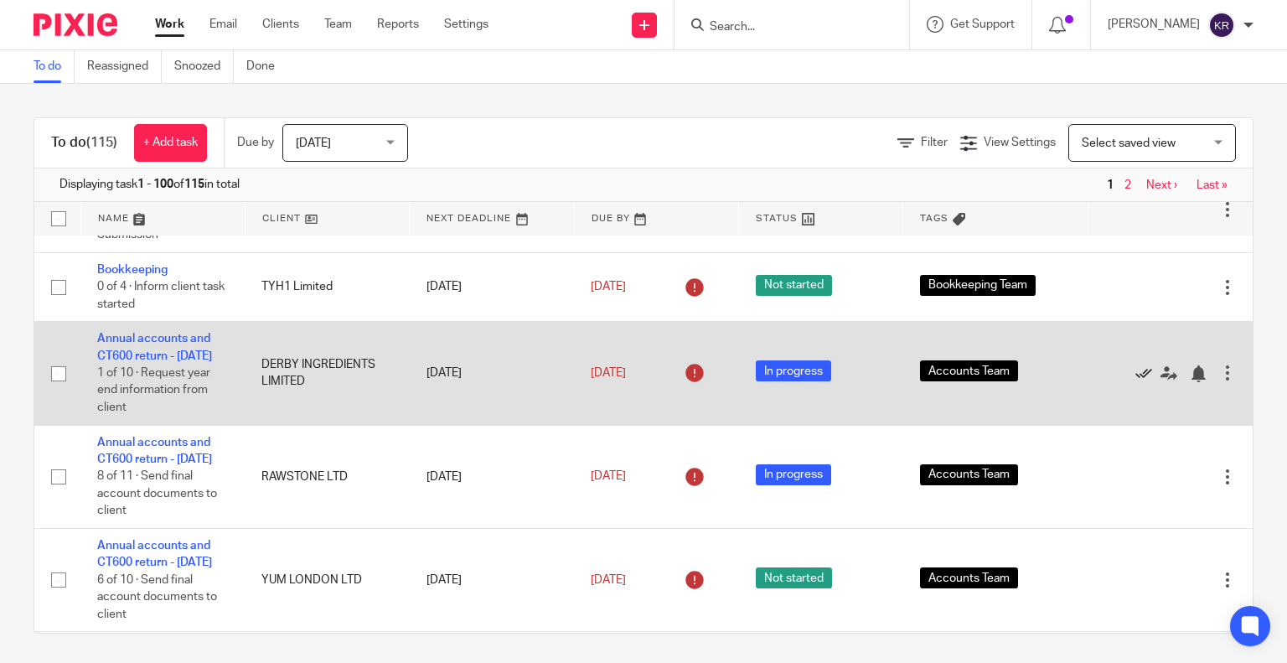
click at [1135, 382] on icon at bounding box center [1143, 373] width 17 height 17
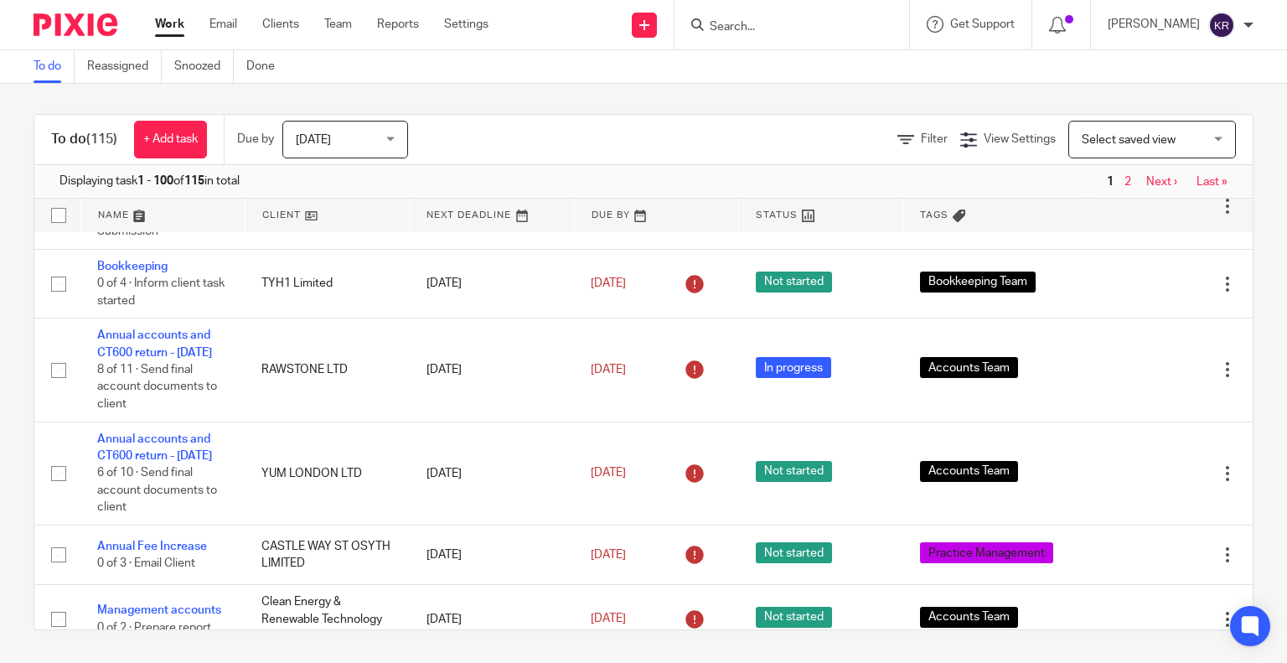
scroll to position [3, 0]
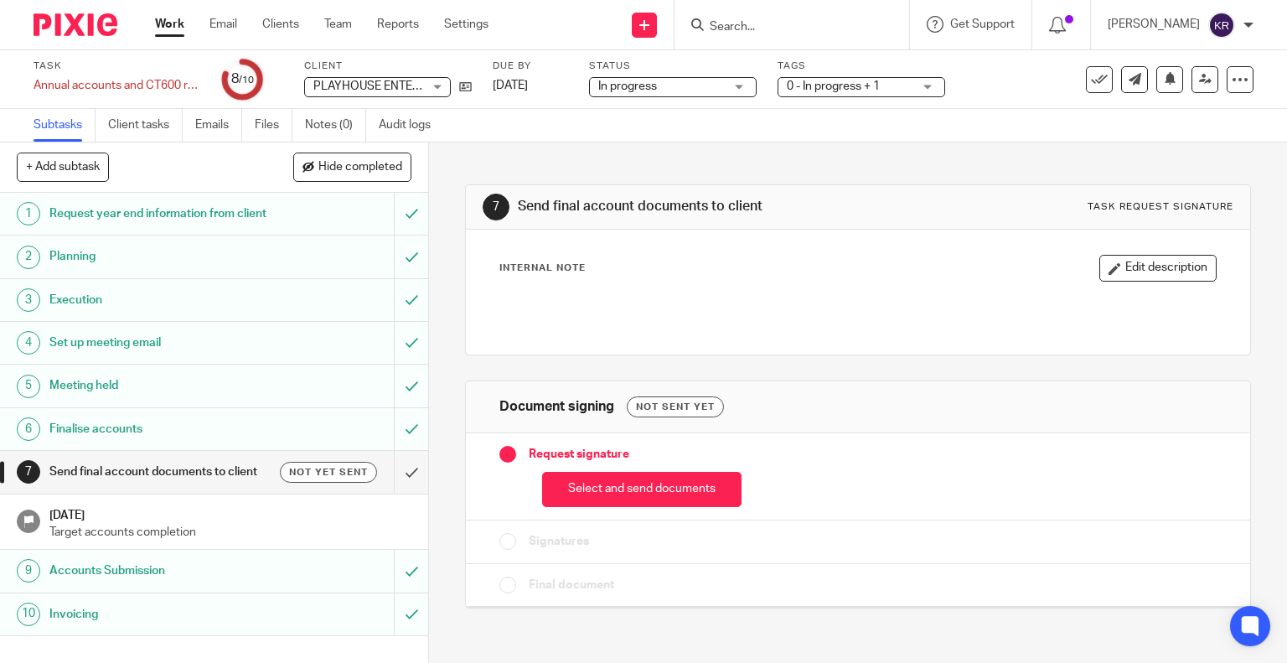
scroll to position [5, 0]
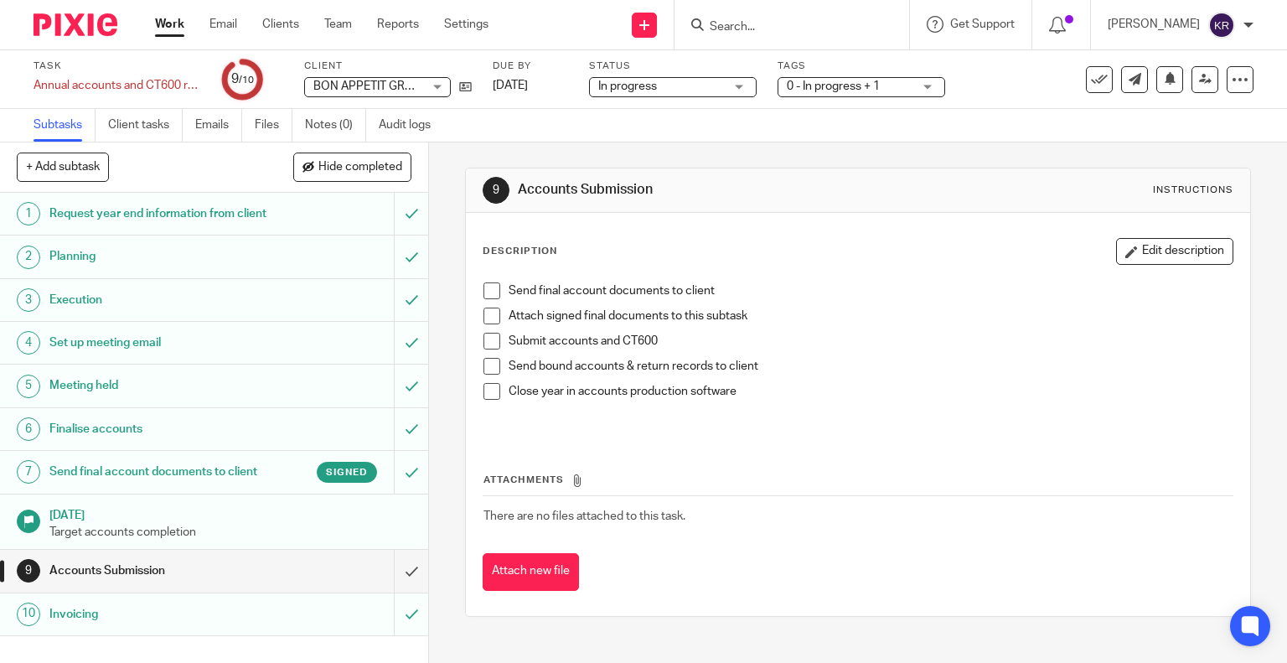
scroll to position [5, 0]
